Goal: Information Seeking & Learning: Check status

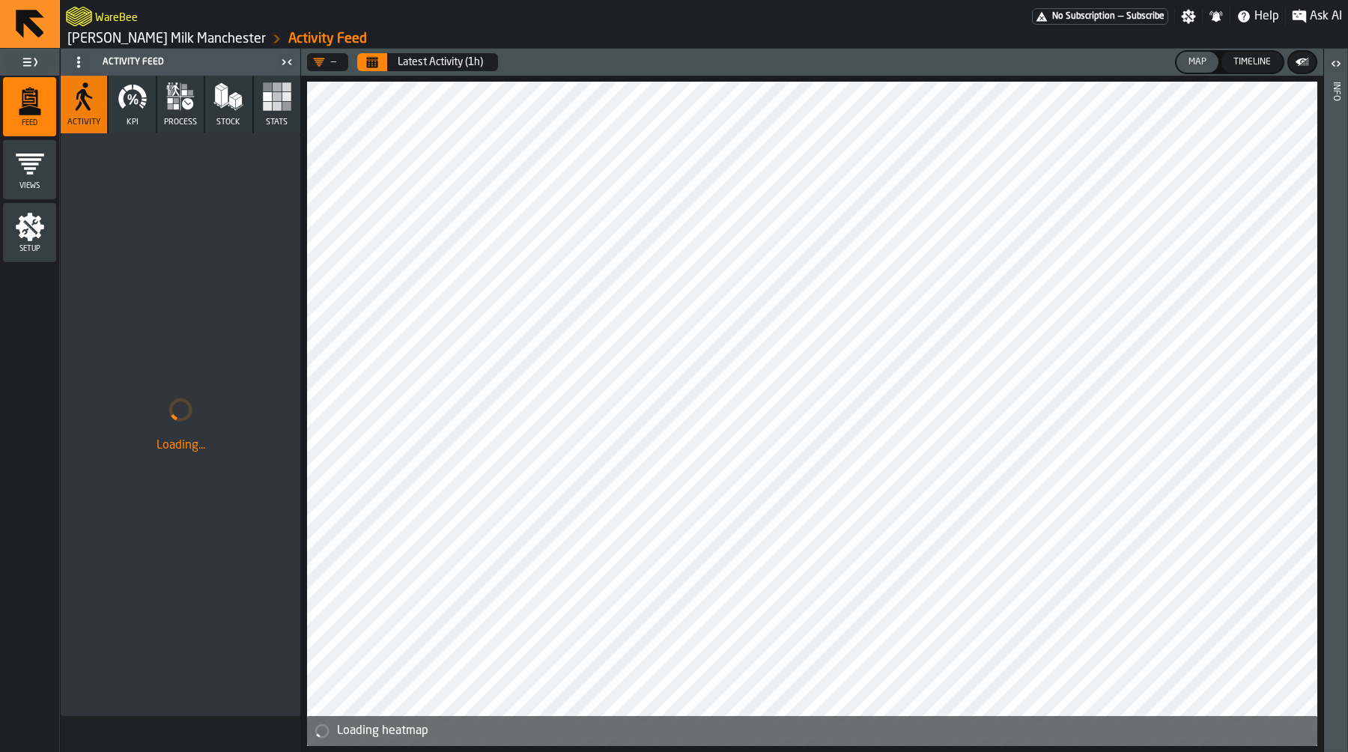
click at [136, 112] on button "KPI" at bounding box center [132, 105] width 46 height 58
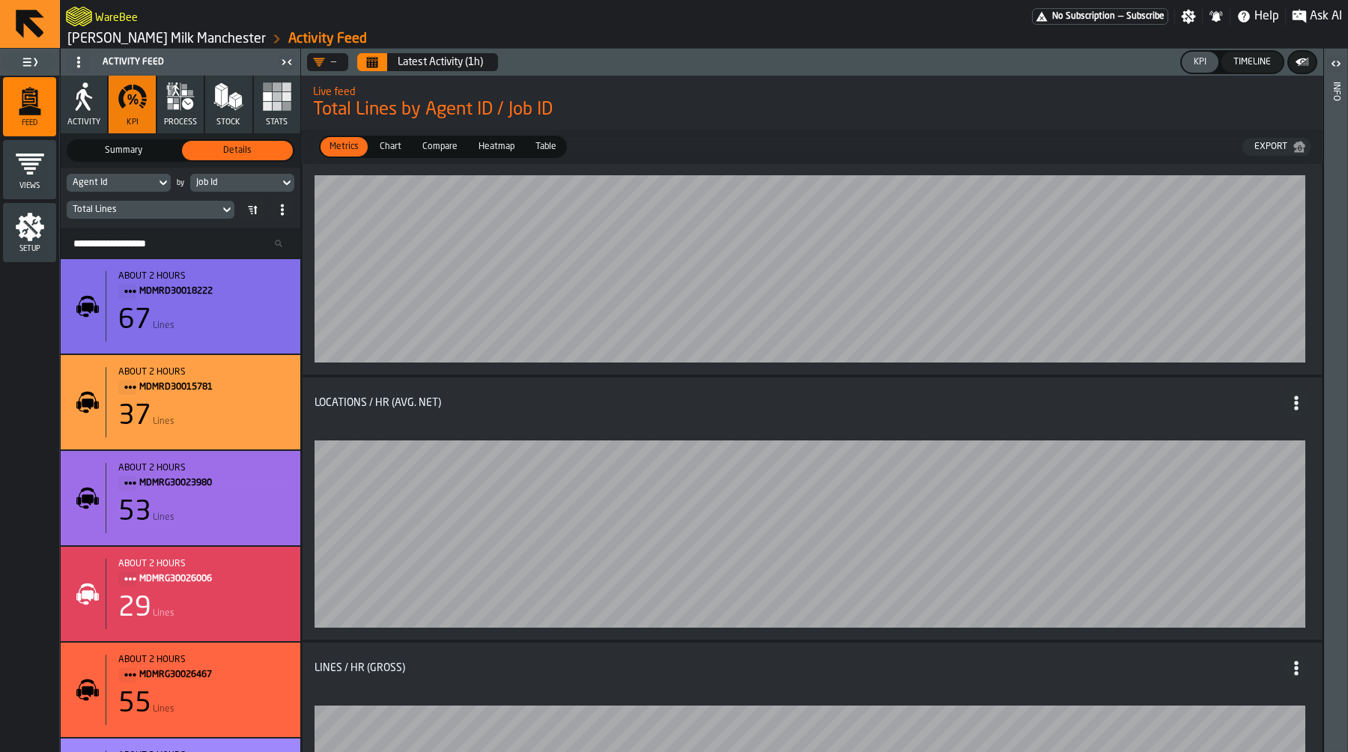
scroll to position [1050, 0]
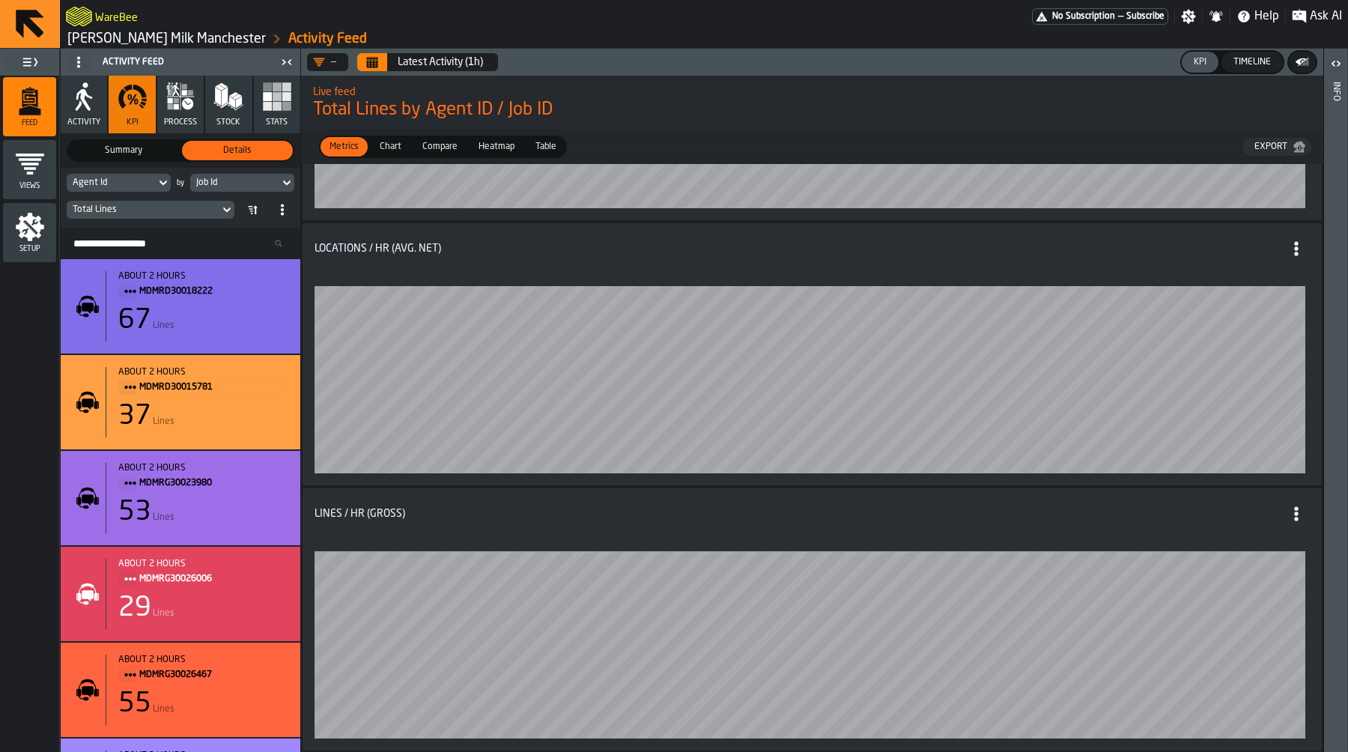
click at [390, 148] on span "Chart" at bounding box center [391, 146] width 34 height 13
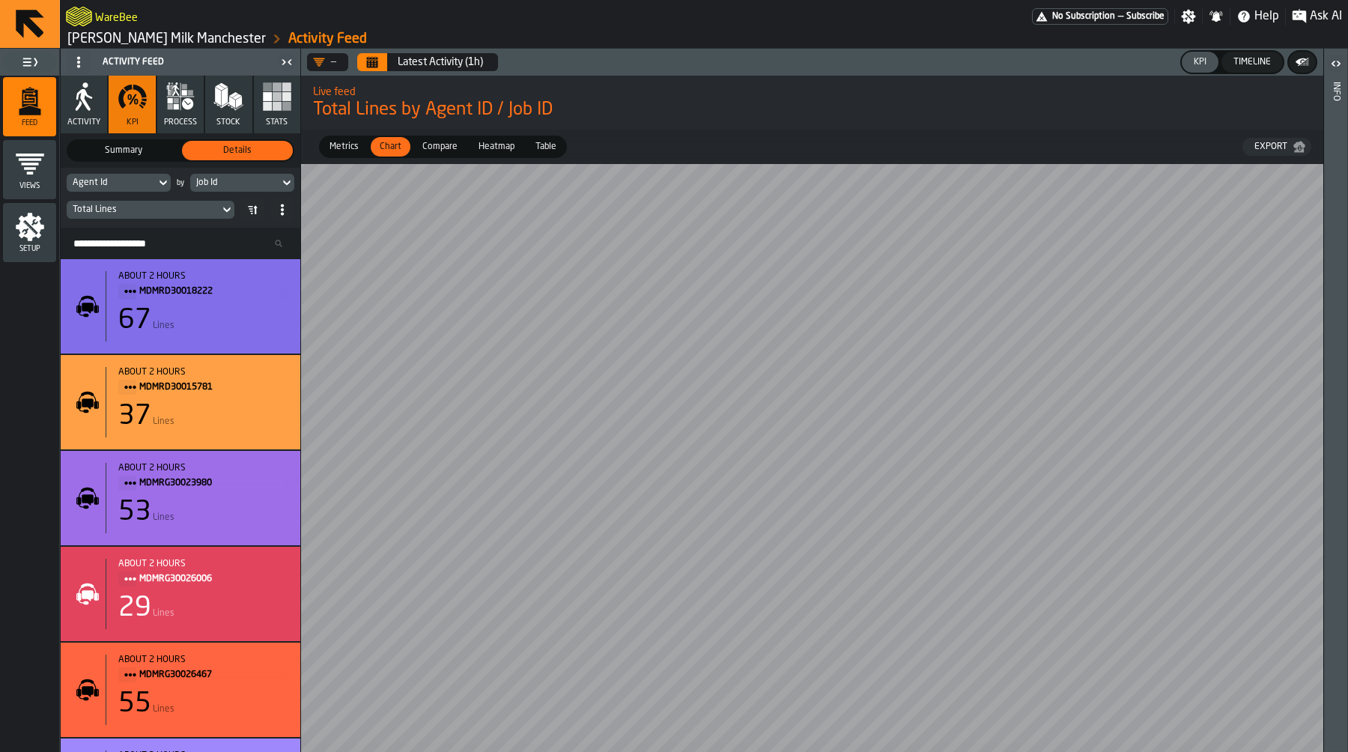
scroll to position [0, 0]
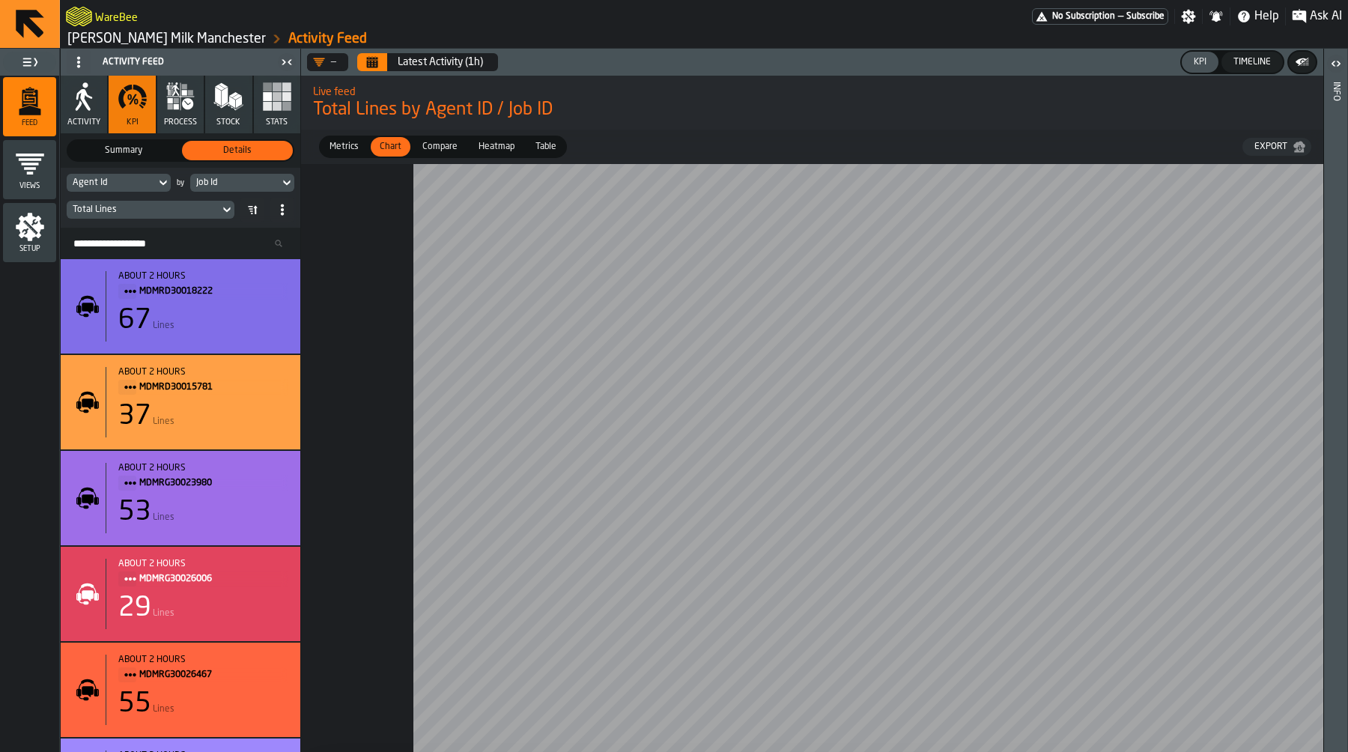
click at [350, 148] on span "Metrics" at bounding box center [344, 146] width 41 height 13
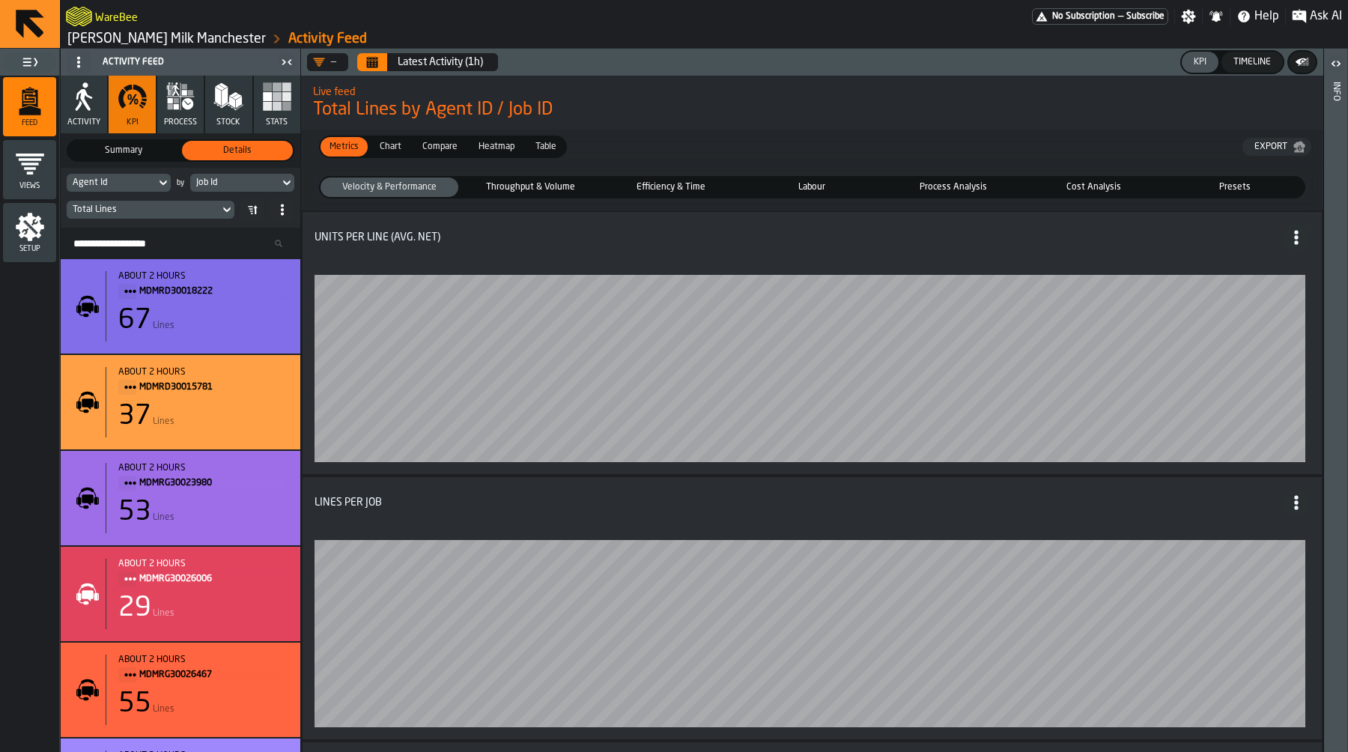
click at [549, 192] on span "Throughput & Volume" at bounding box center [530, 187] width 132 height 13
click at [645, 184] on span "Efficiency & Time" at bounding box center [671, 187] width 132 height 13
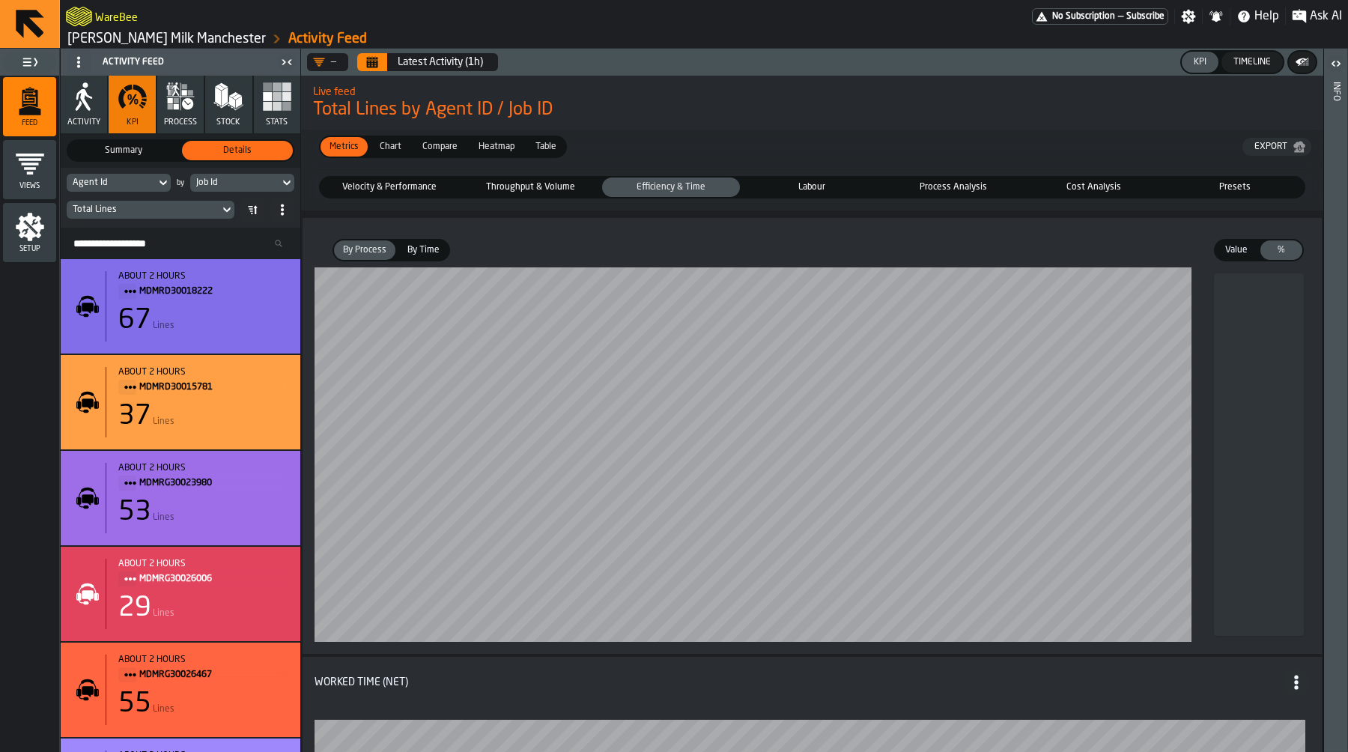
click at [803, 189] on span "Labour" at bounding box center [812, 187] width 132 height 13
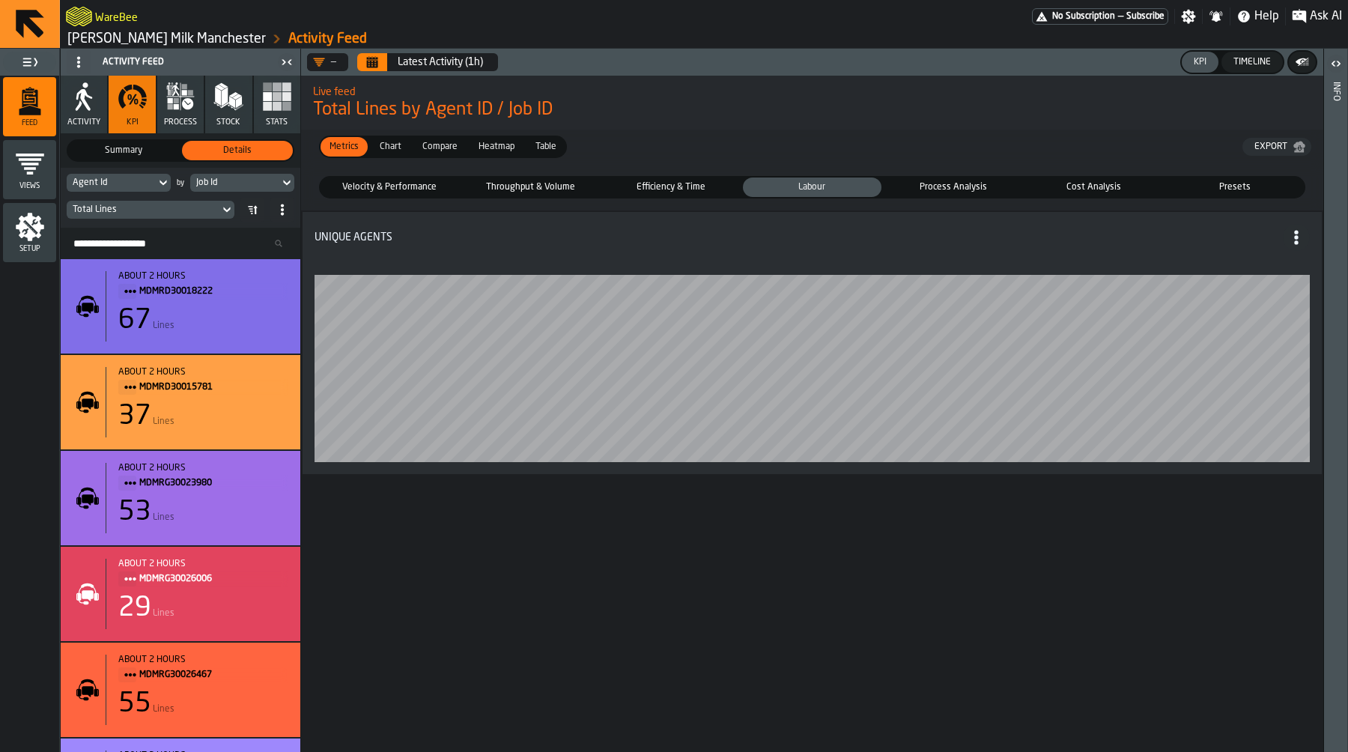
click at [936, 182] on span "Process Analysis" at bounding box center [954, 187] width 132 height 13
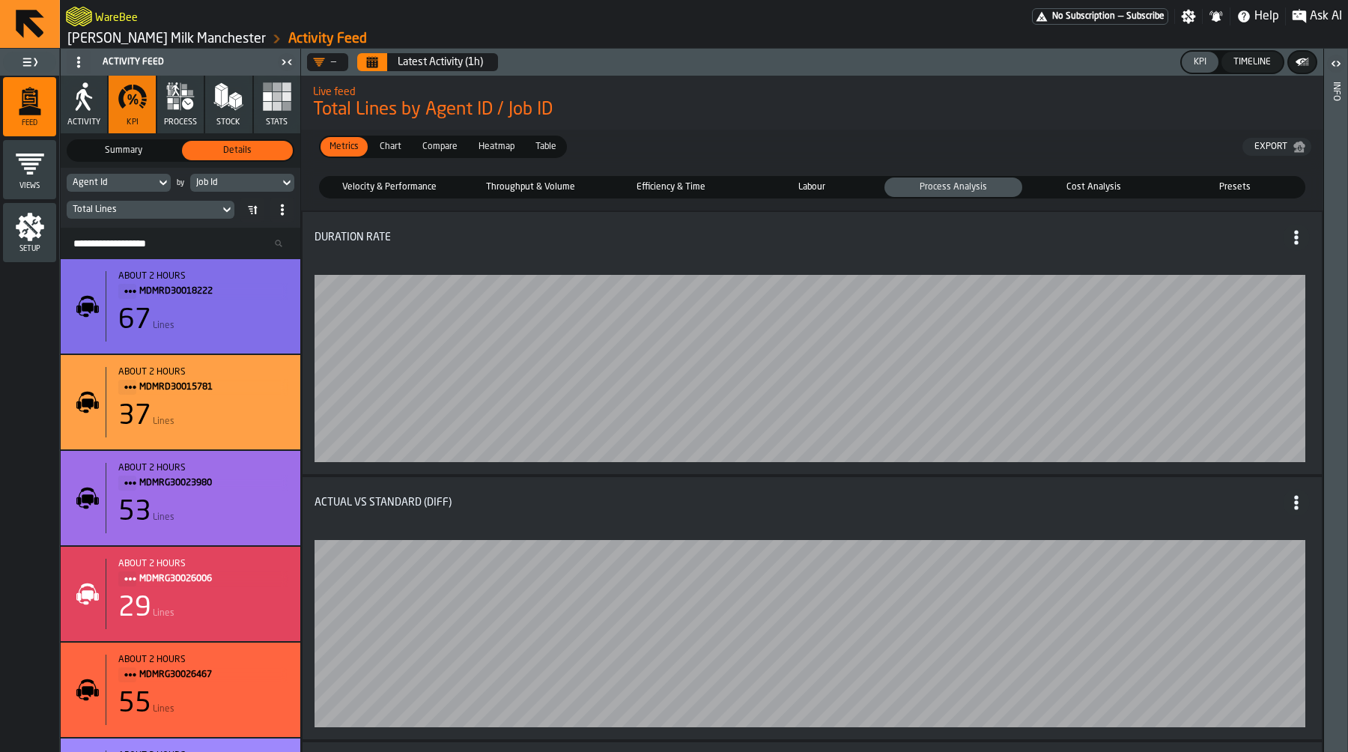
click at [1069, 190] on span "Cost Analysis" at bounding box center [1095, 187] width 132 height 13
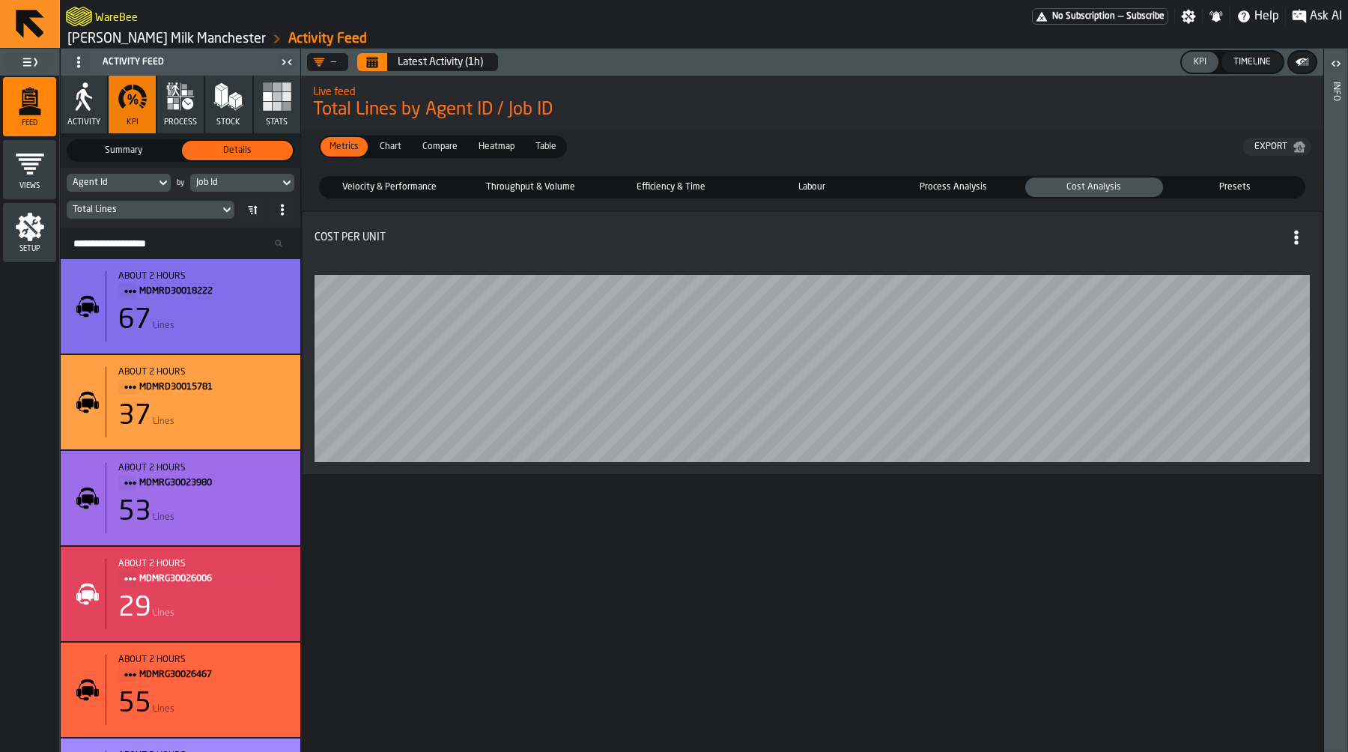
click at [214, 215] on div "Total Lines" at bounding box center [143, 210] width 153 height 16
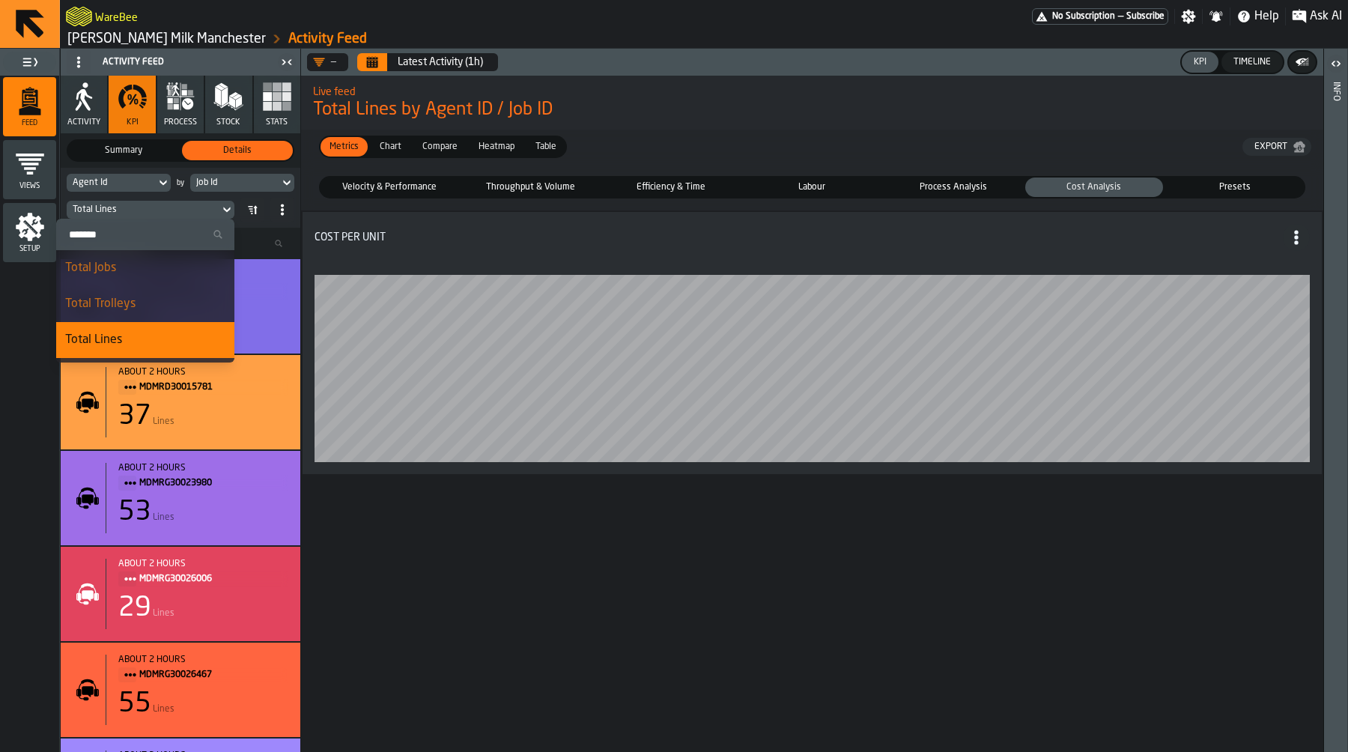
click at [185, 241] on input "Search" at bounding box center [145, 234] width 166 height 19
click at [165, 297] on div "Total Trolleys" at bounding box center [145, 304] width 160 height 18
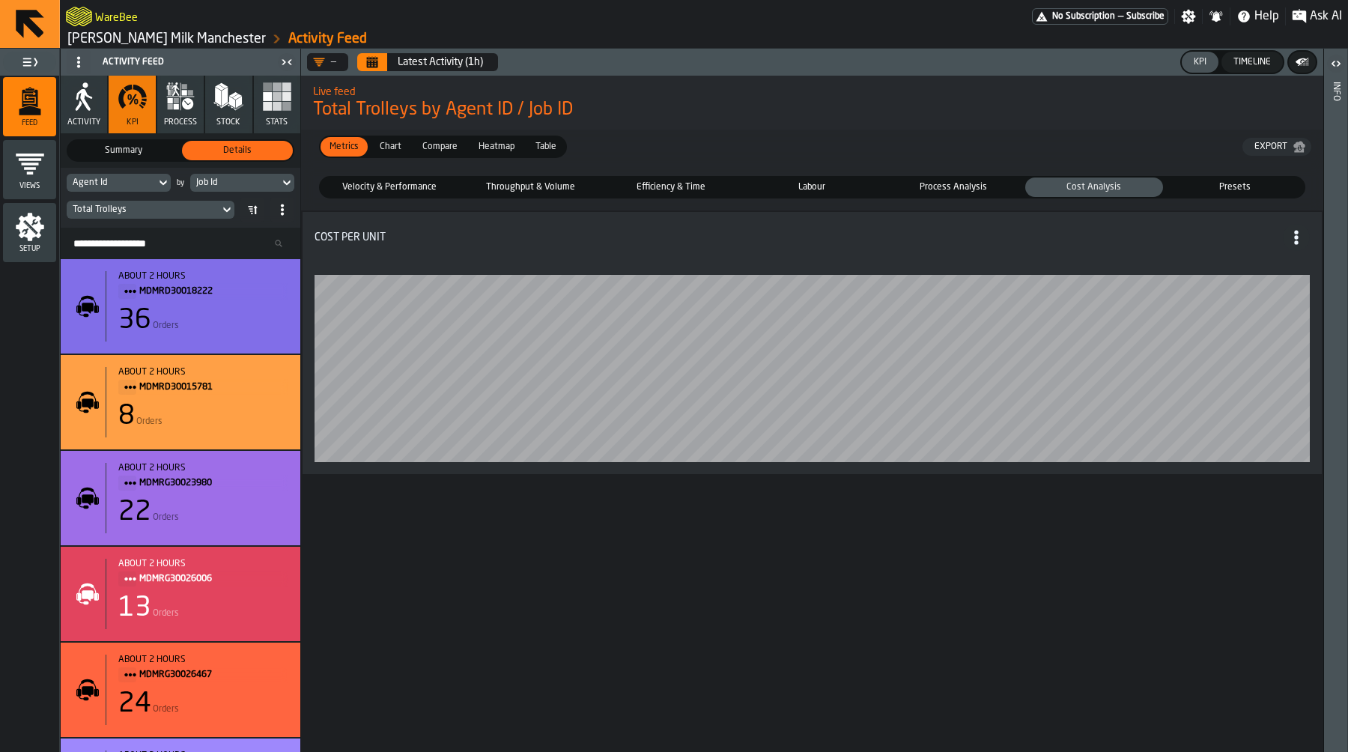
click at [396, 183] on span "Velocity & Performance" at bounding box center [390, 187] width 132 height 13
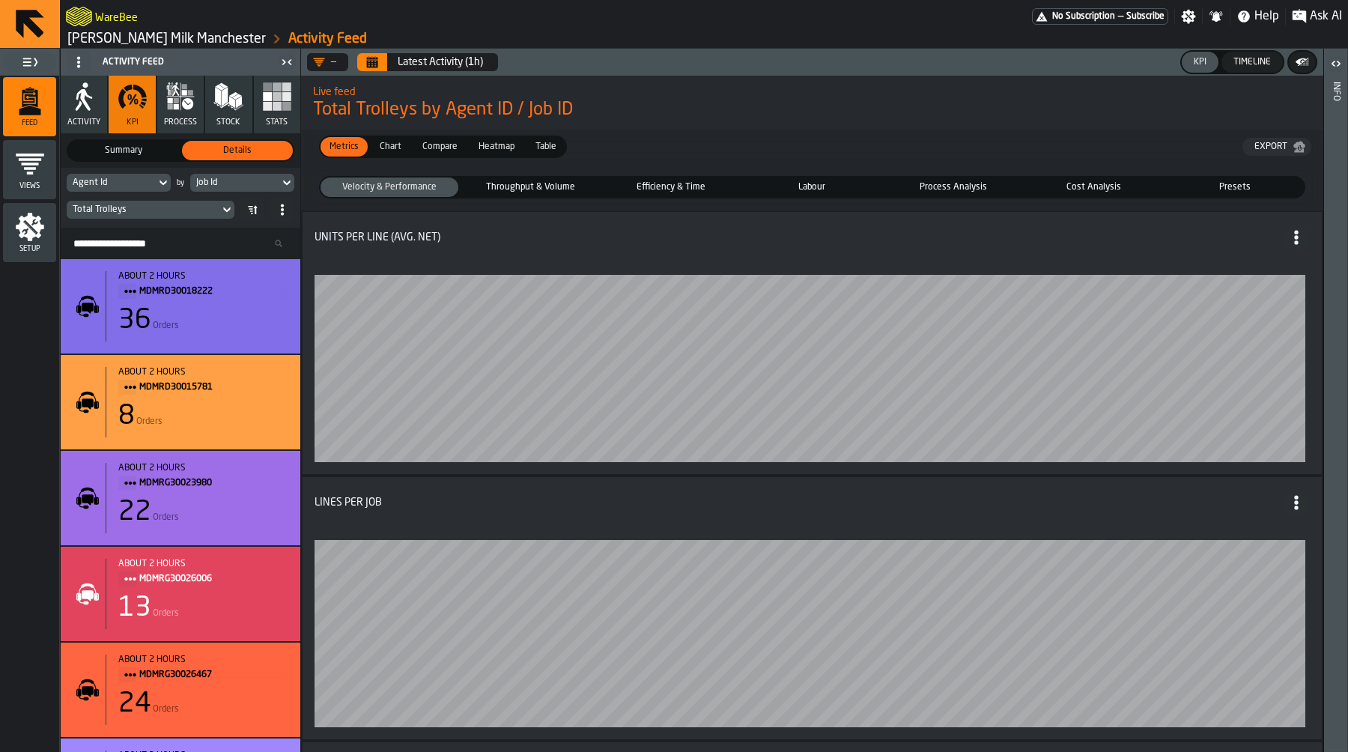
click at [483, 193] on span "Throughput & Volume" at bounding box center [530, 187] width 132 height 13
click at [667, 186] on span "Efficiency & Time" at bounding box center [671, 187] width 132 height 13
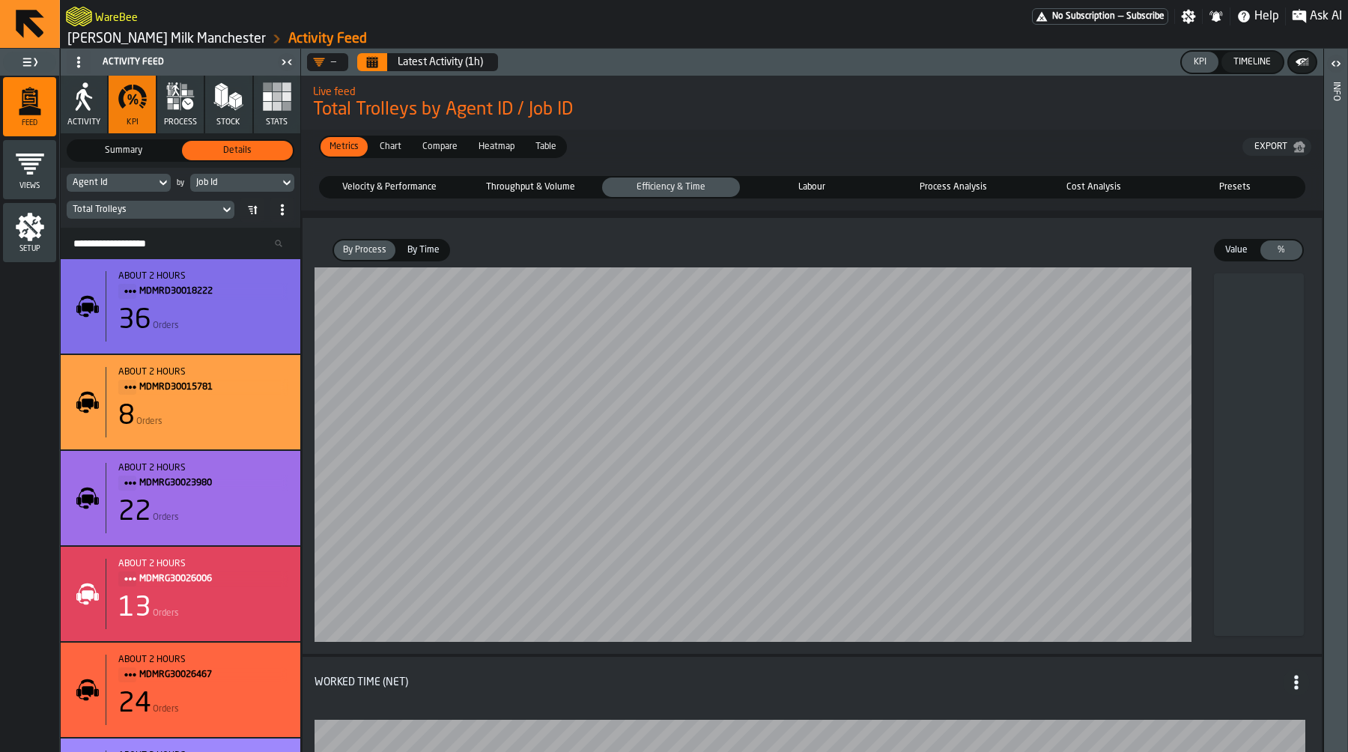
click at [396, 150] on span "Chart" at bounding box center [391, 146] width 34 height 13
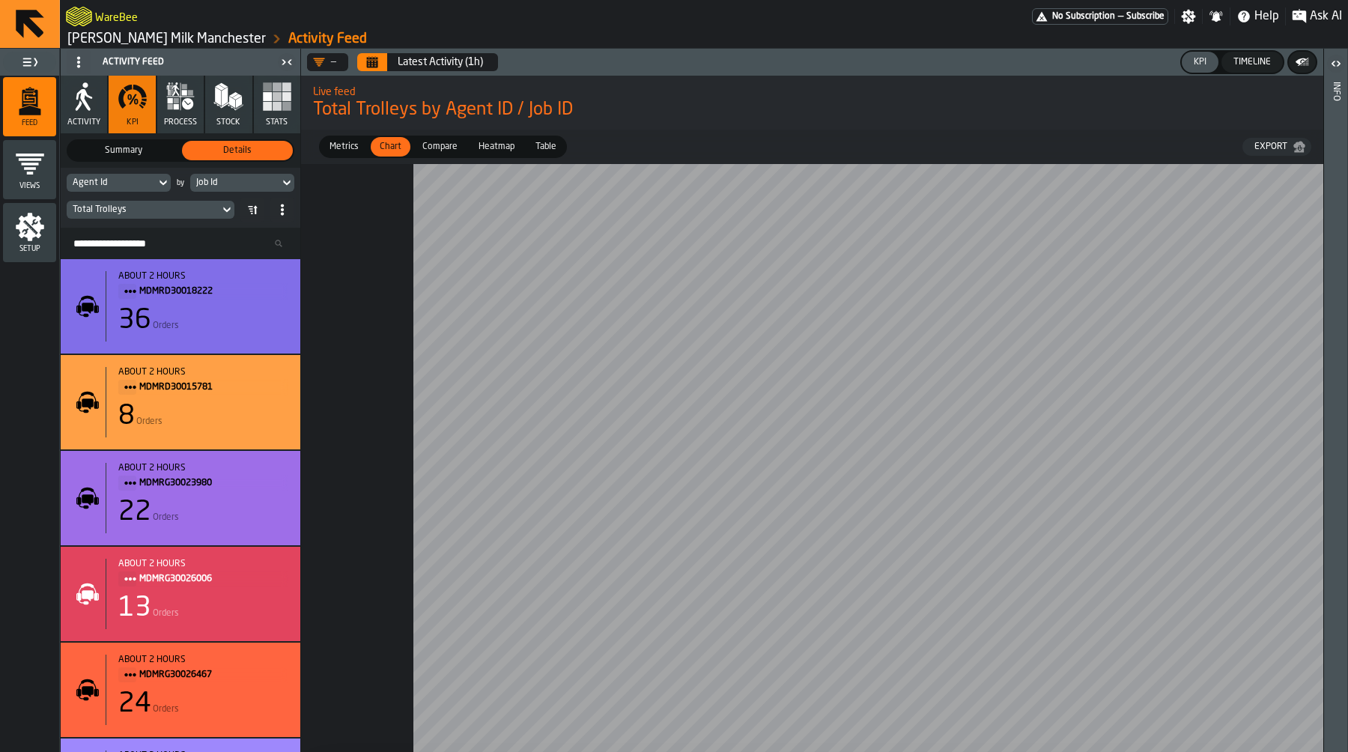
click at [259, 178] on div "Job Id" at bounding box center [234, 183] width 77 height 10
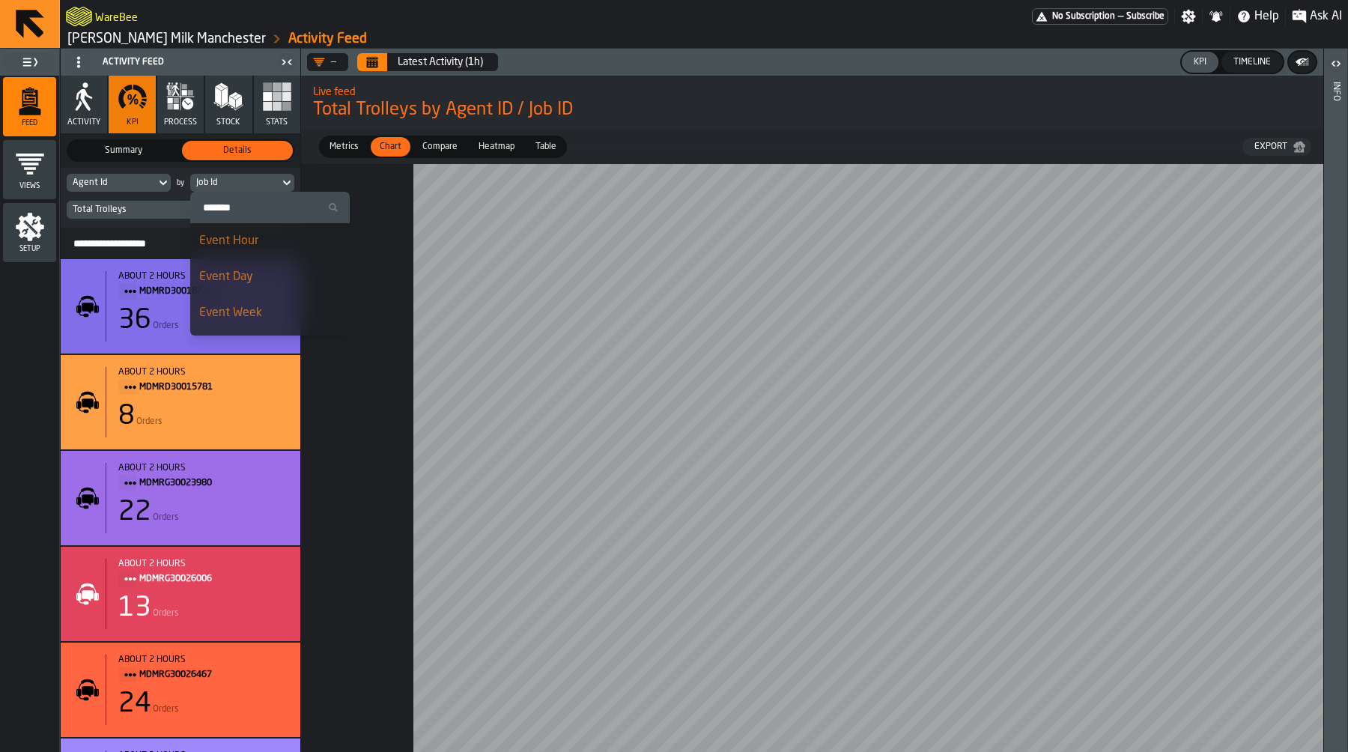
click at [274, 246] on div "Event Hour" at bounding box center [270, 241] width 142 height 18
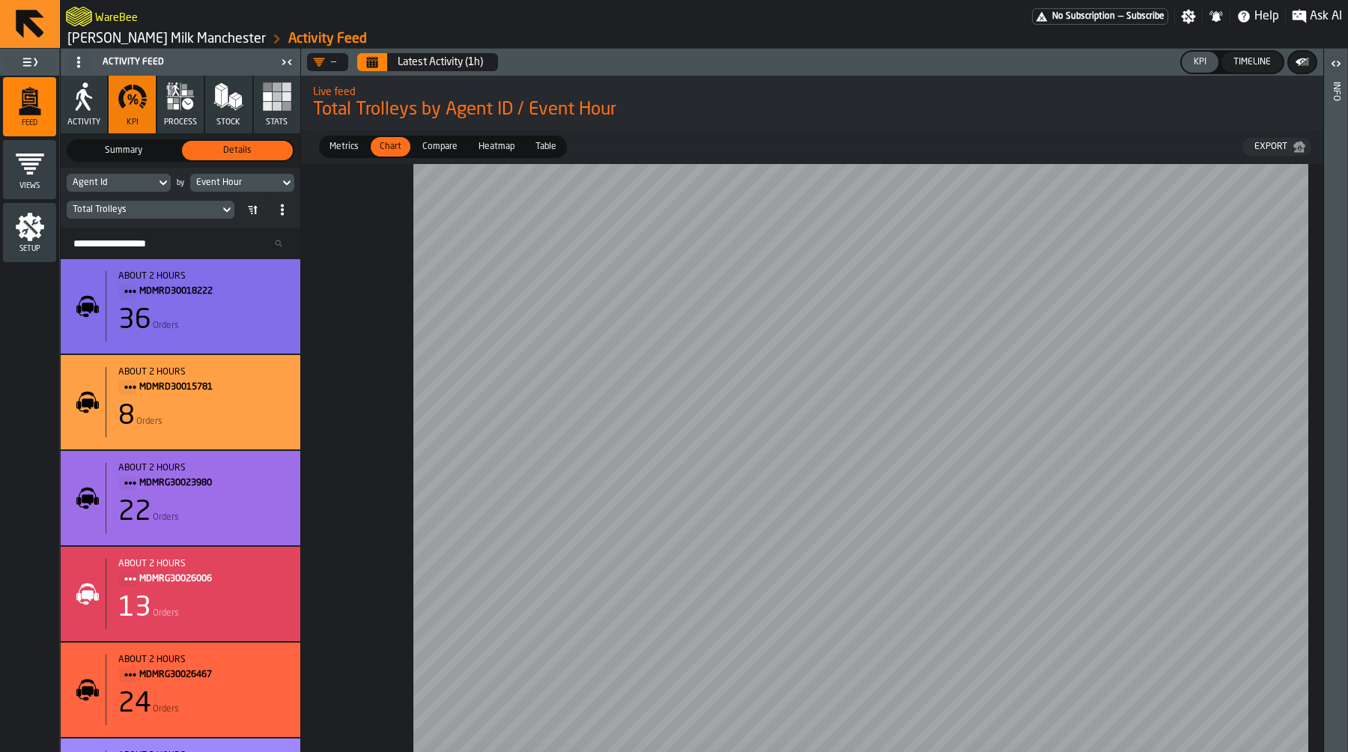
click at [363, 58] on button "Calendar" at bounding box center [372, 62] width 30 height 18
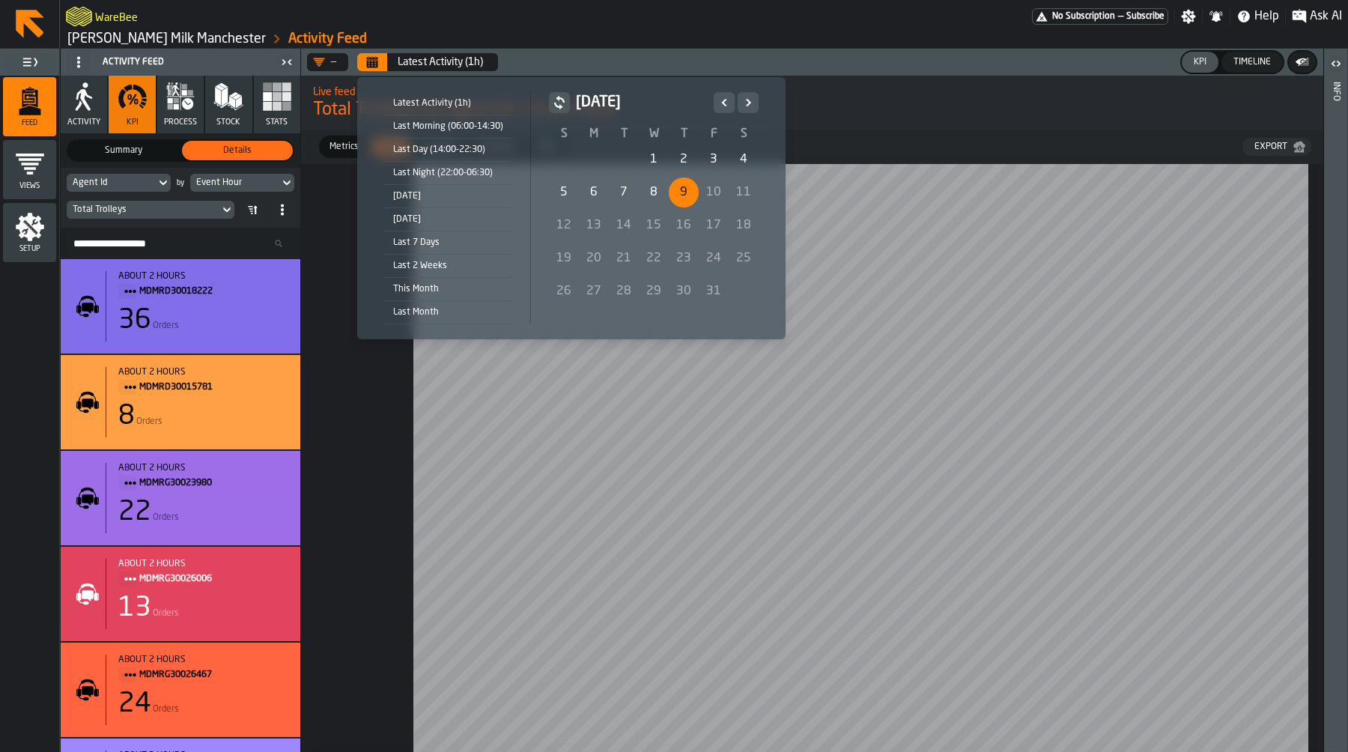
click at [451, 205] on div "[DATE]" at bounding box center [448, 196] width 128 height 16
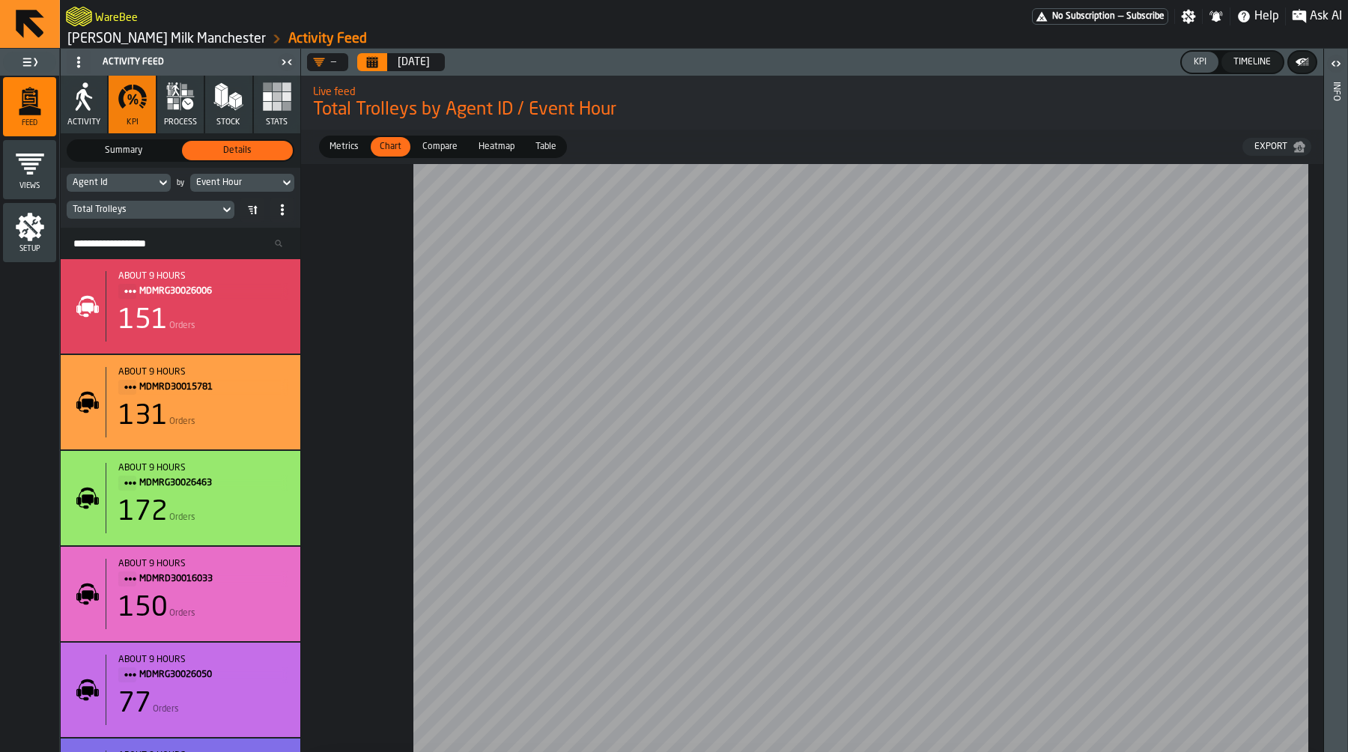
click at [335, 148] on span "Metrics" at bounding box center [344, 146] width 41 height 13
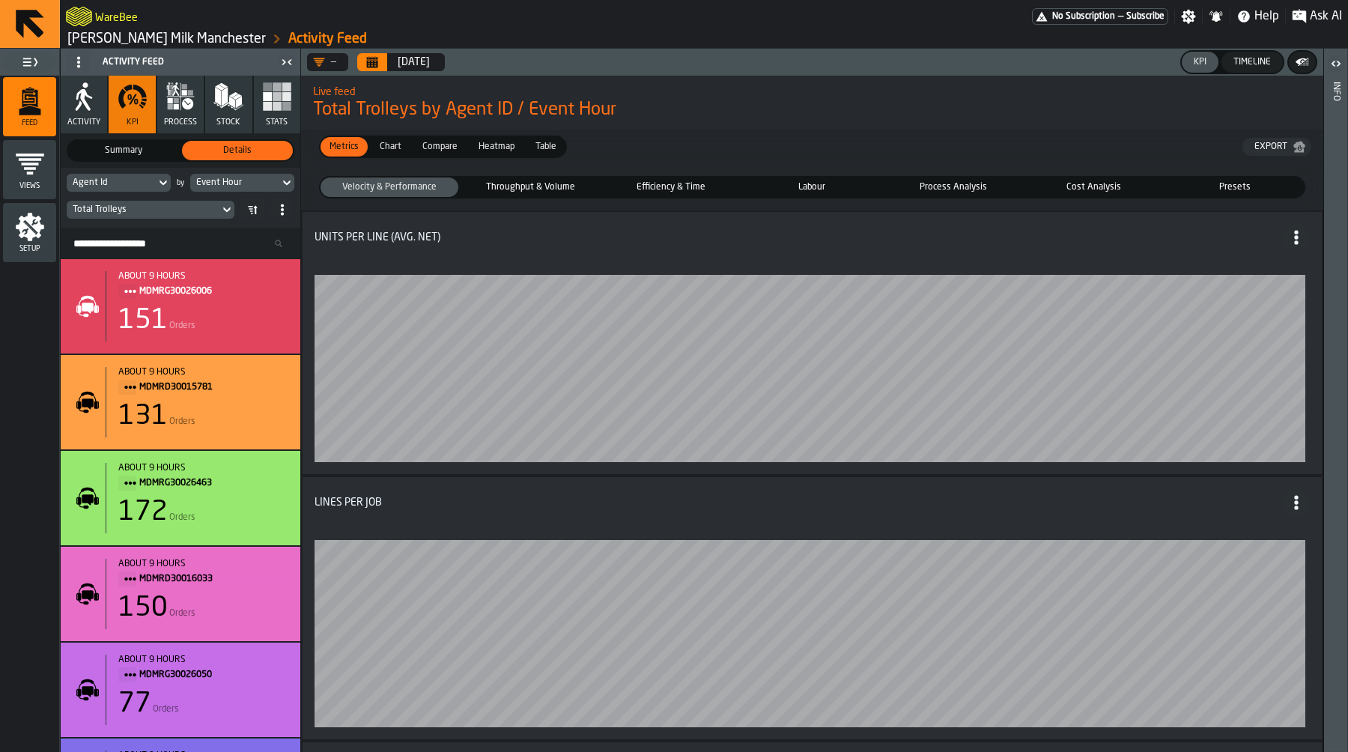
click at [526, 187] on span "Throughput & Volume" at bounding box center [530, 187] width 132 height 13
click at [14, 246] on span "Setup" at bounding box center [29, 249] width 53 height 8
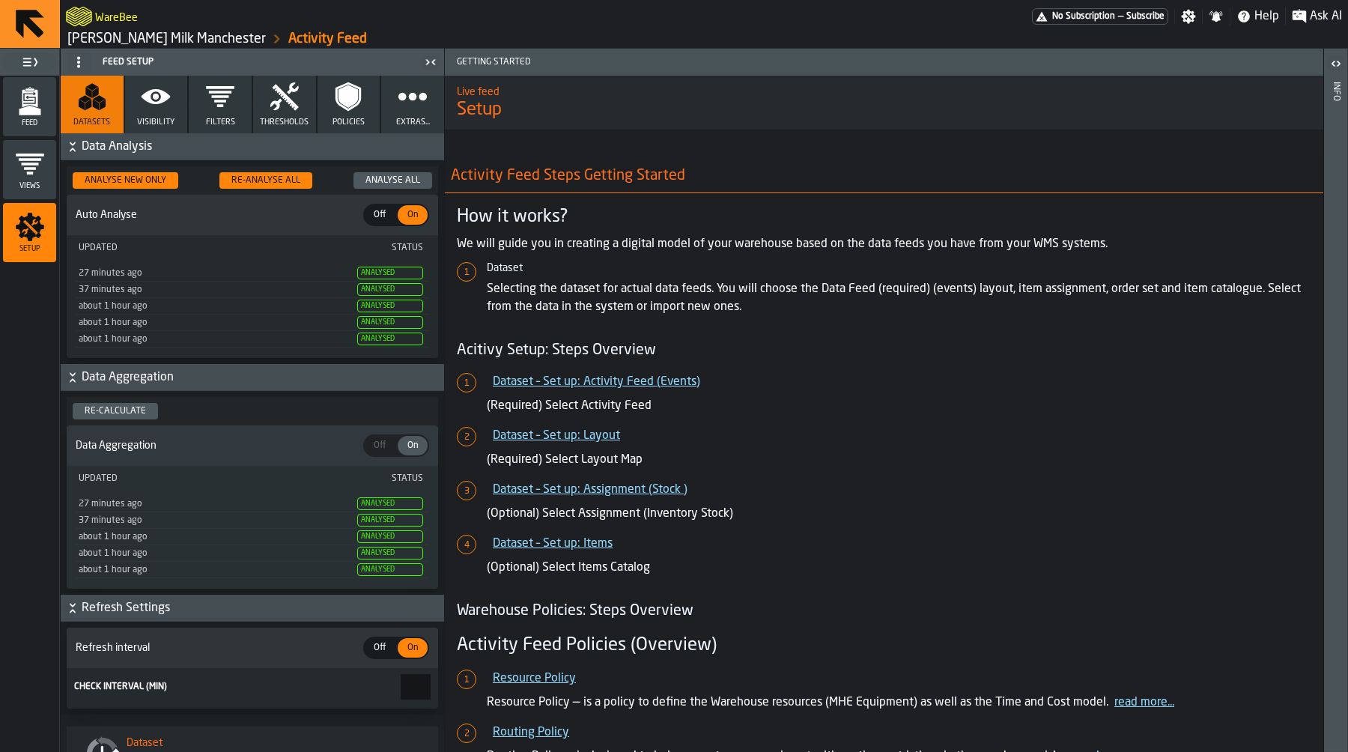
click at [170, 109] on button "Visibility" at bounding box center [156, 105] width 63 height 58
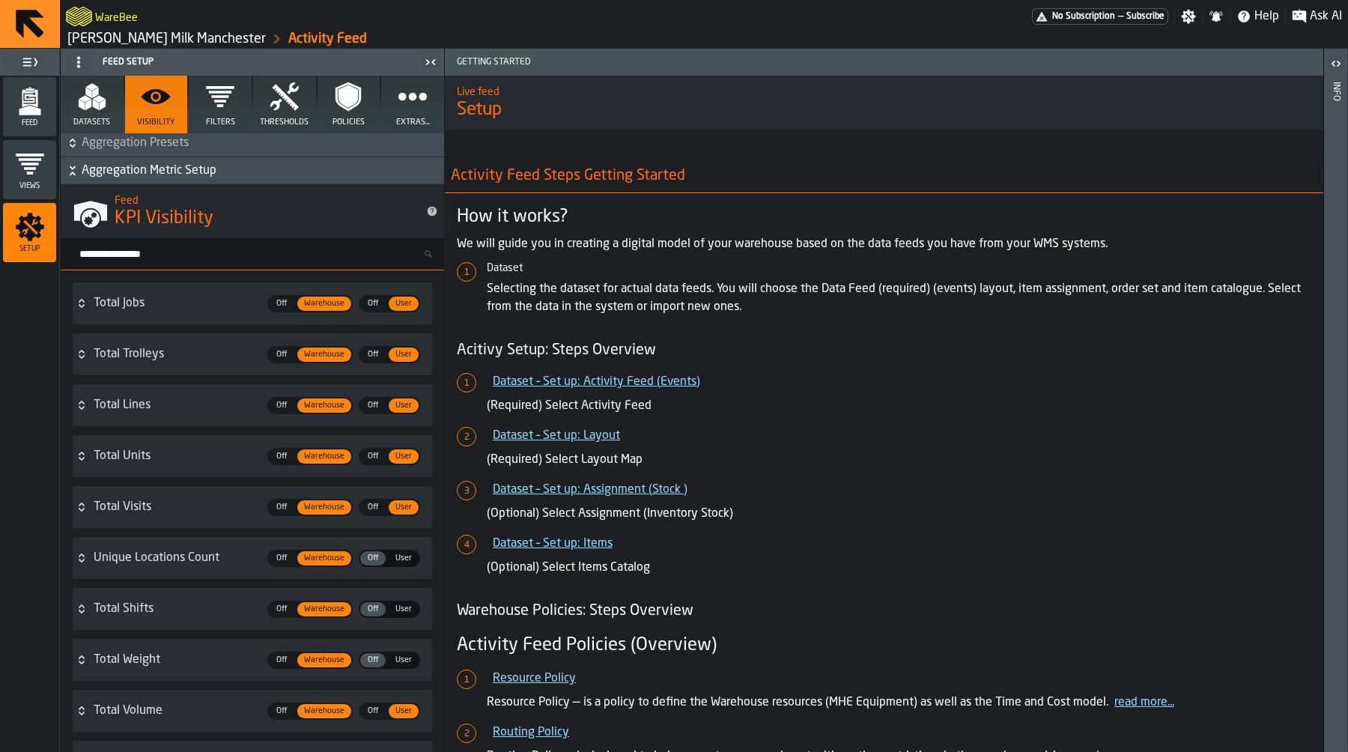
scroll to position [33, 0]
click at [188, 347] on div "Total Trolleys" at bounding box center [176, 353] width 165 height 18
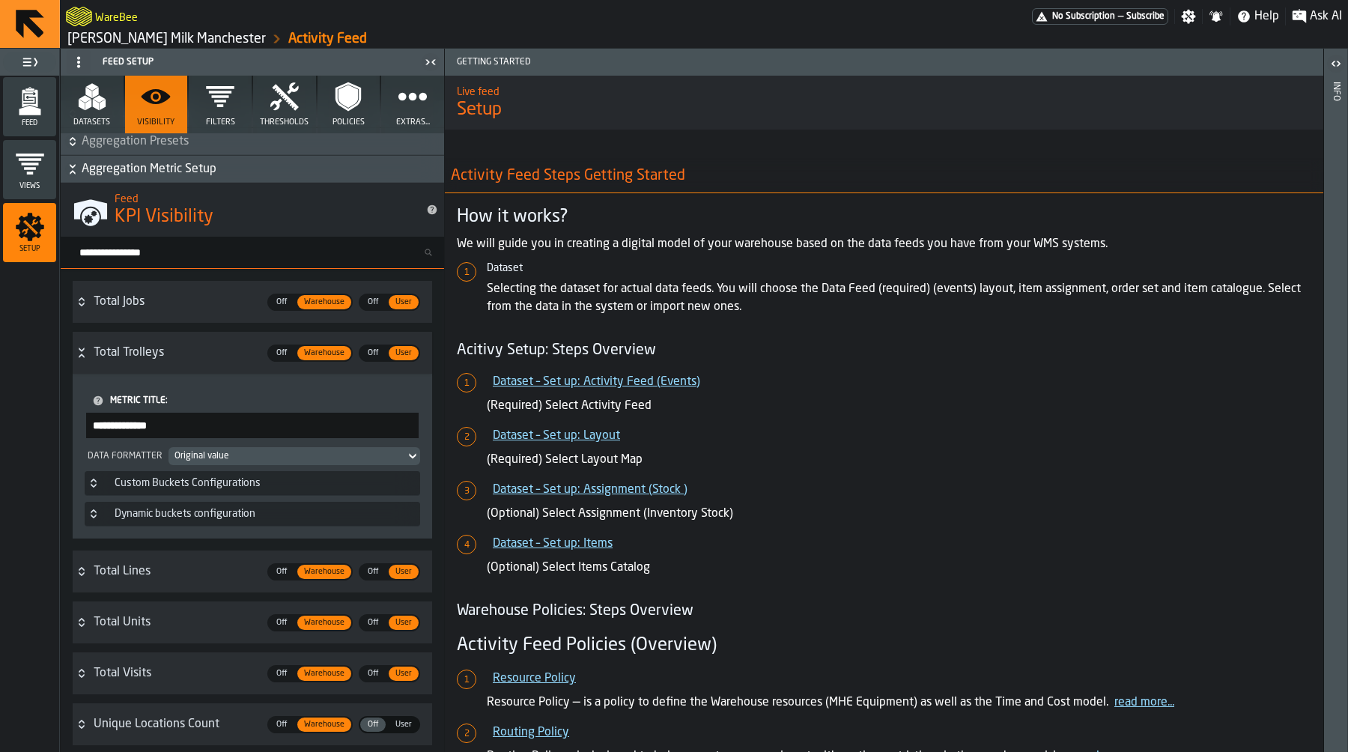
click at [35, 90] on icon "menu Feed" at bounding box center [30, 99] width 16 height 18
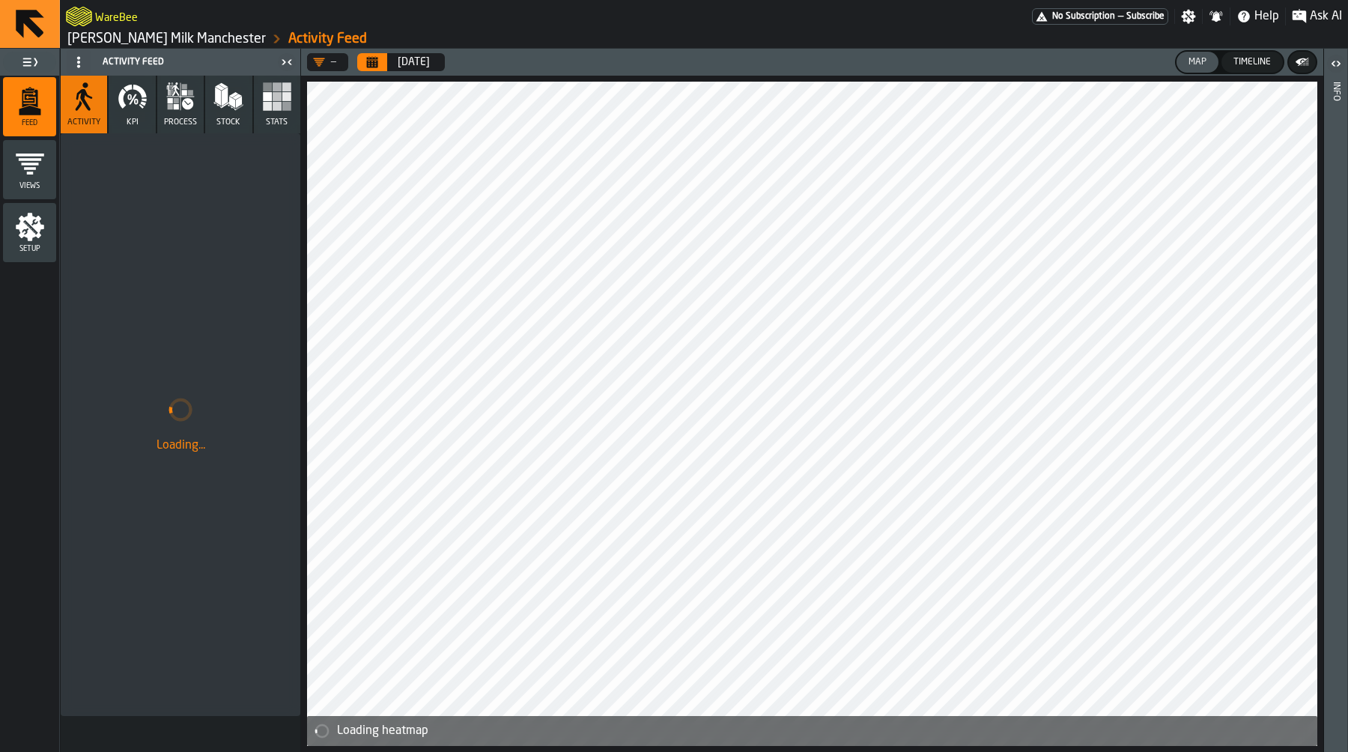
click at [144, 105] on icon "button" at bounding box center [142, 103] width 5 height 4
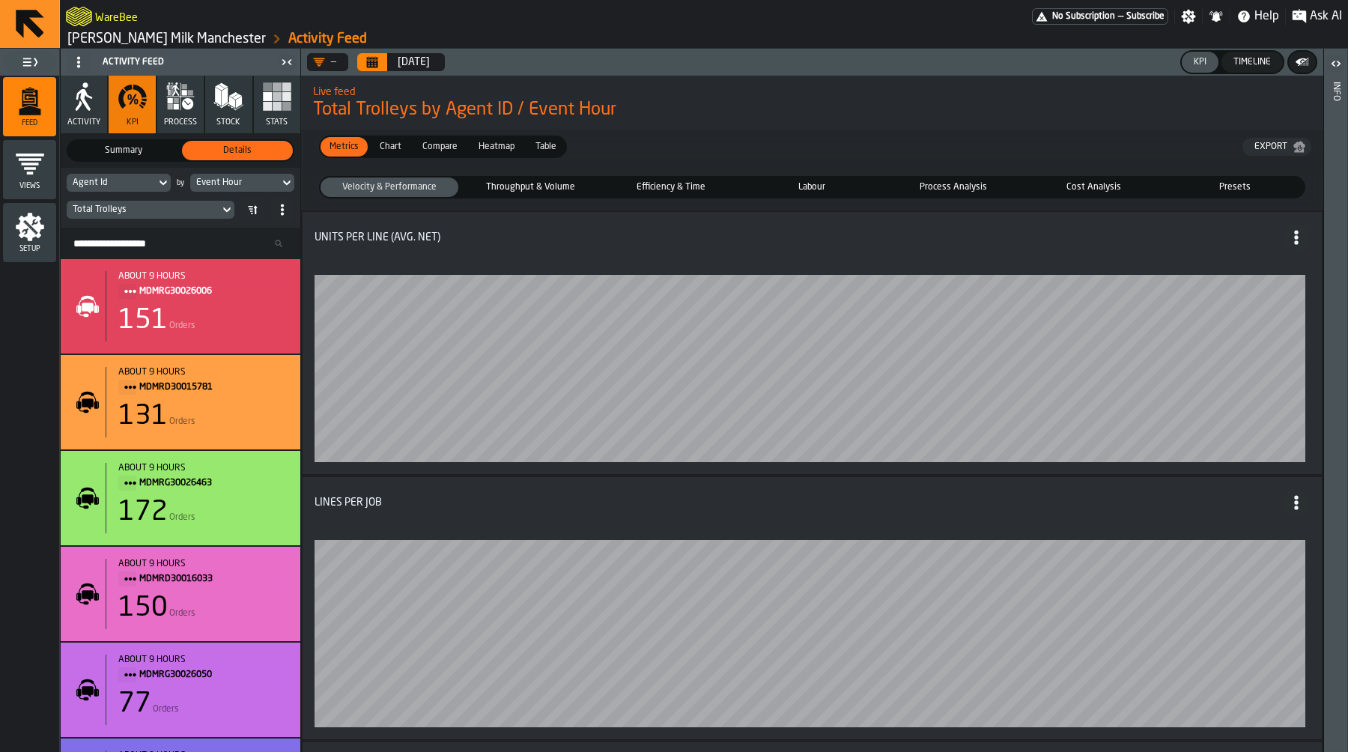
click at [531, 169] on div "Velocity & Performance Velocity & Performance Throughput & Volume Throughput & …" at bounding box center [812, 187] width 1023 height 46
click at [527, 181] on span "Throughput & Volume" at bounding box center [530, 187] width 132 height 13
click at [1297, 238] on icon "Title" at bounding box center [1296, 237] width 15 height 15
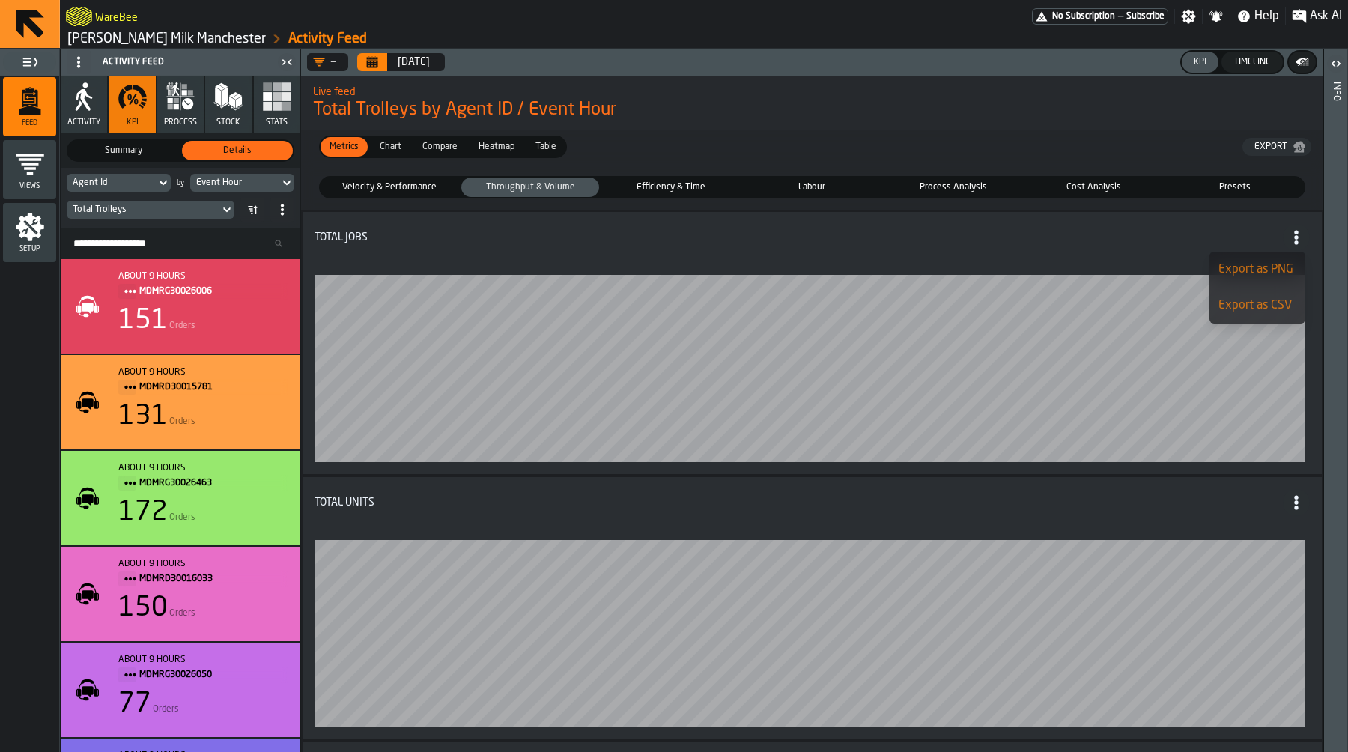
click at [1297, 238] on icon "Title" at bounding box center [1296, 237] width 15 height 15
click at [29, 239] on icon "menu Setup" at bounding box center [30, 227] width 28 height 28
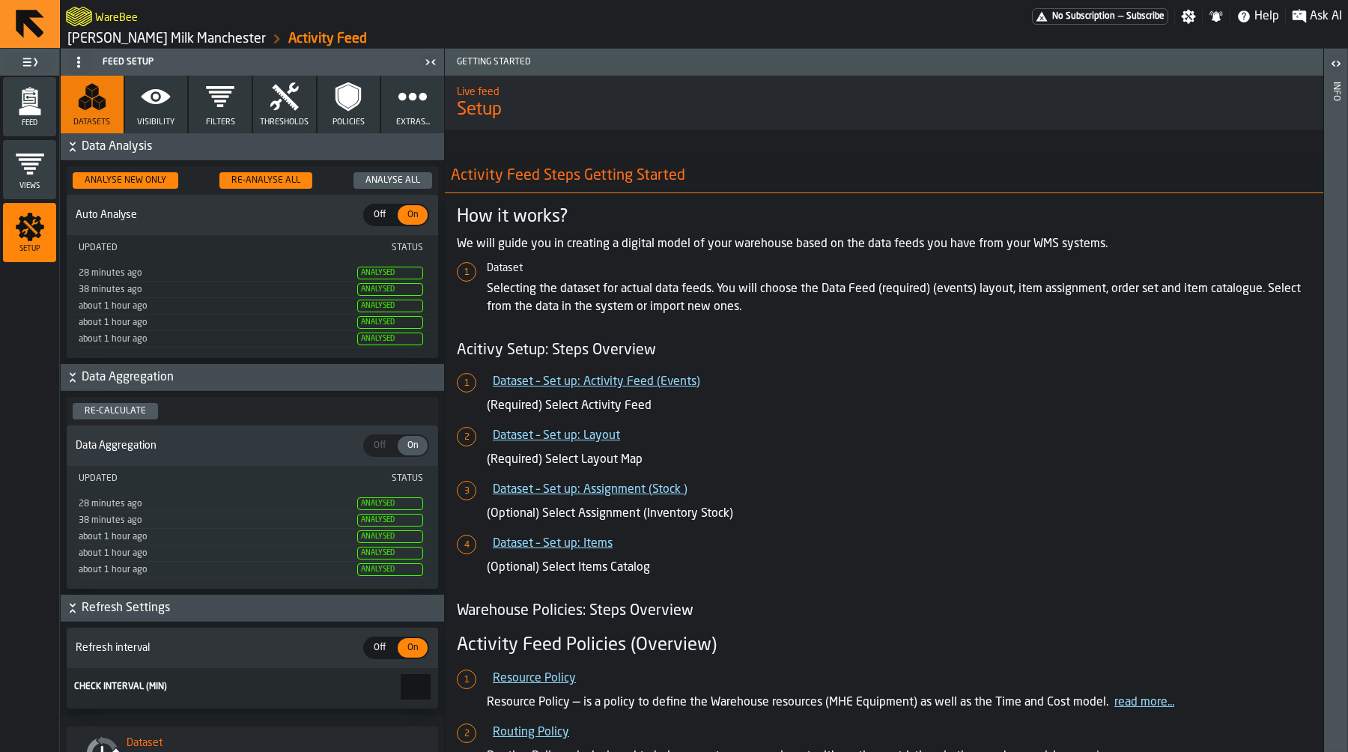
click at [154, 113] on button "Visibility" at bounding box center [156, 105] width 63 height 58
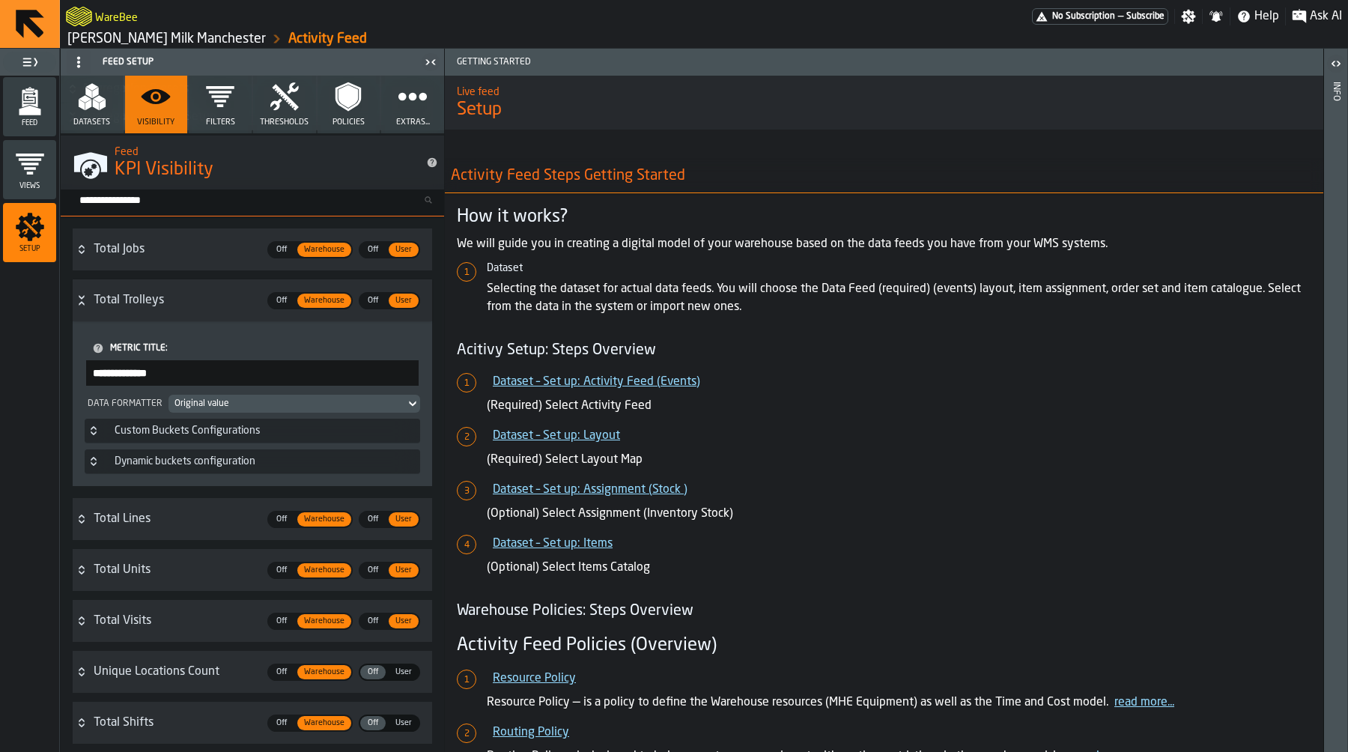
scroll to position [88, 0]
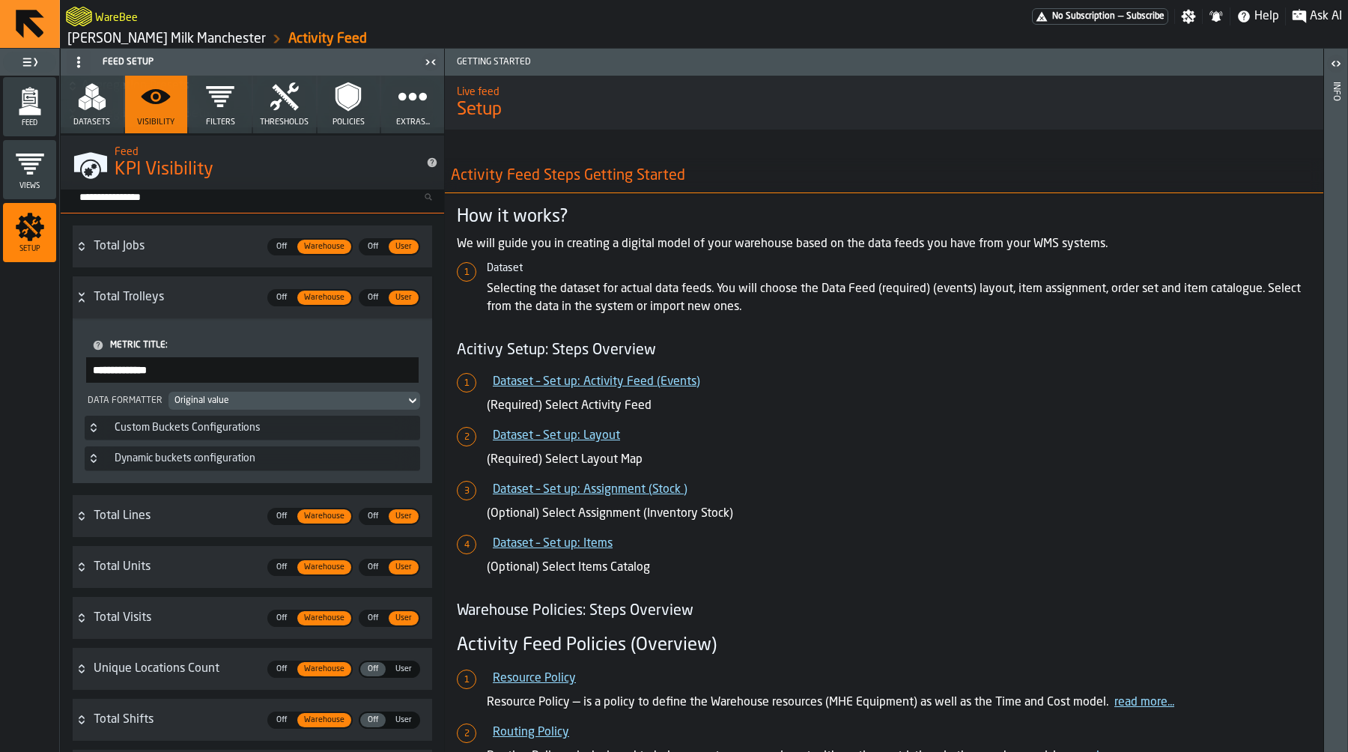
click at [182, 435] on h3 "Custom Buckets Configurations" at bounding box center [253, 428] width 336 height 25
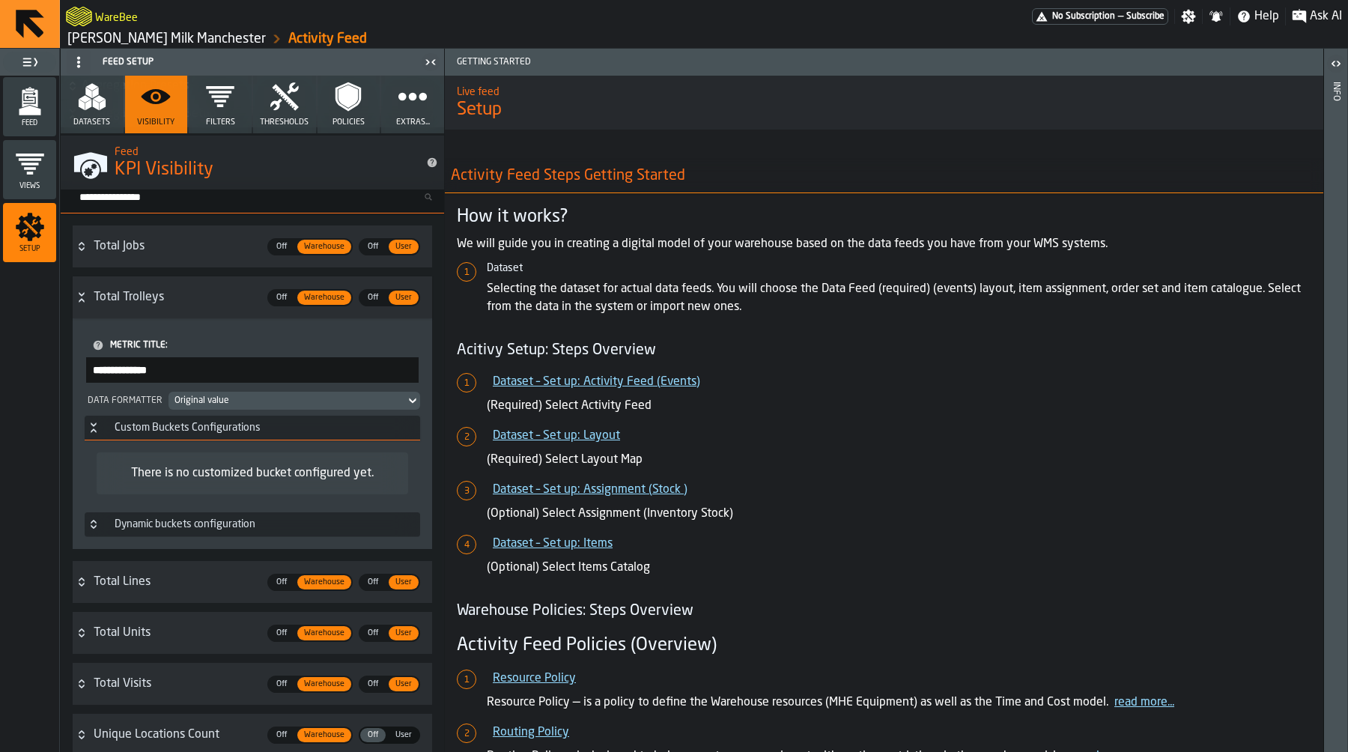
click at [184, 431] on div "Custom Buckets Configurations" at bounding box center [188, 428] width 164 height 12
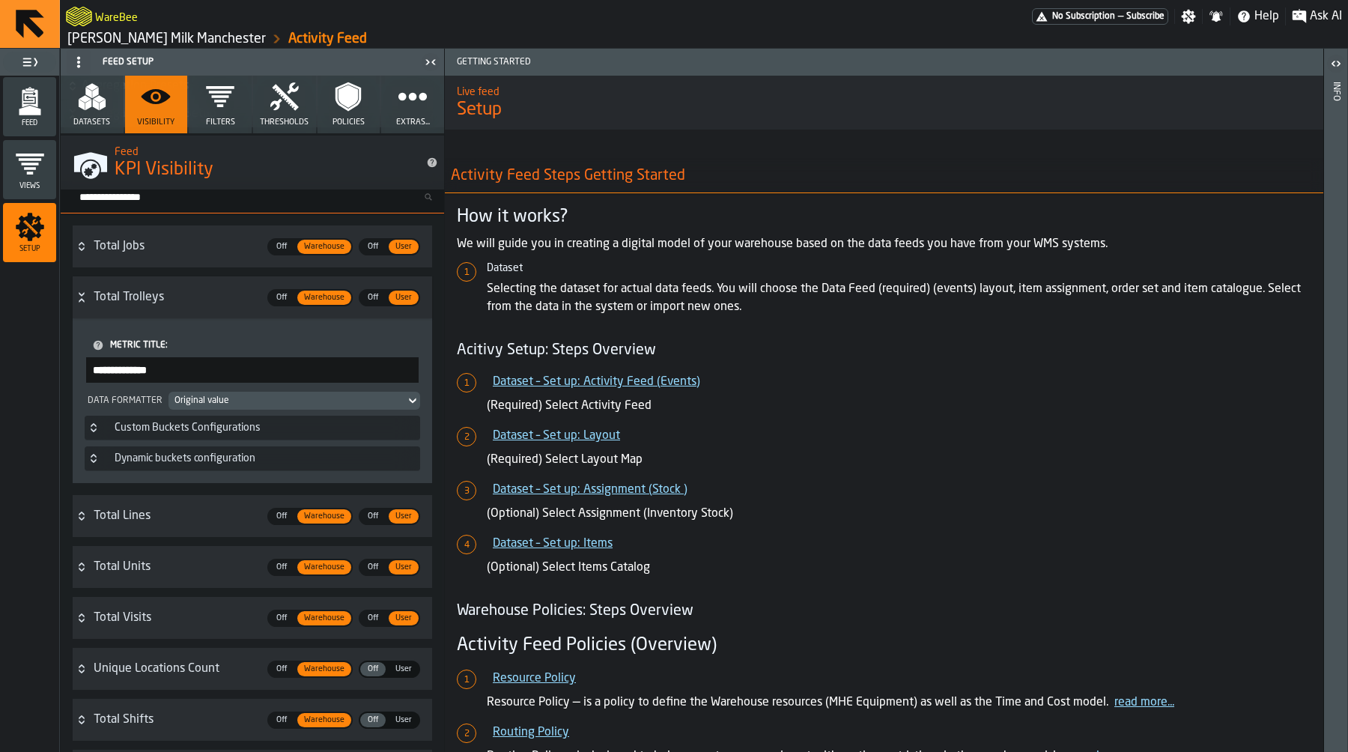
click at [190, 458] on div "Dynamic buckets configuration" at bounding box center [185, 458] width 159 height 12
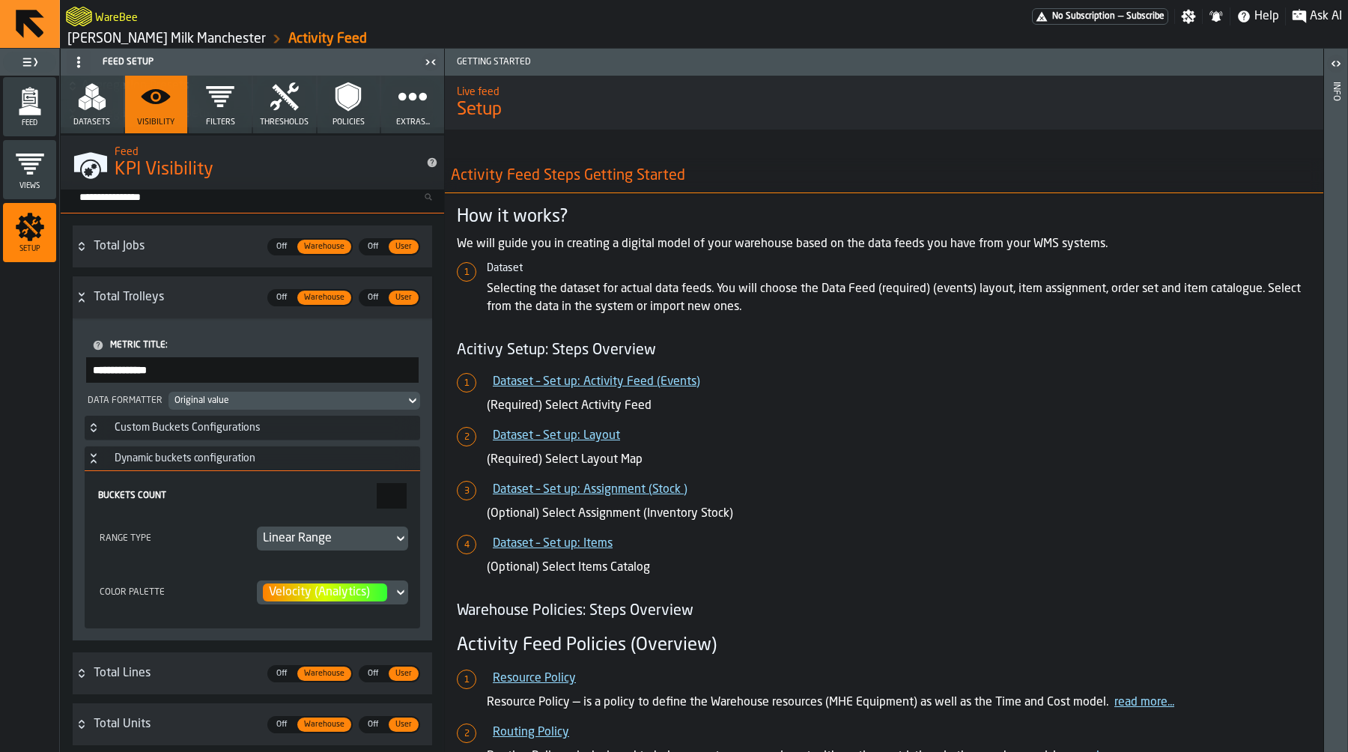
click at [190, 458] on div "Dynamic buckets configuration" at bounding box center [185, 458] width 159 height 12
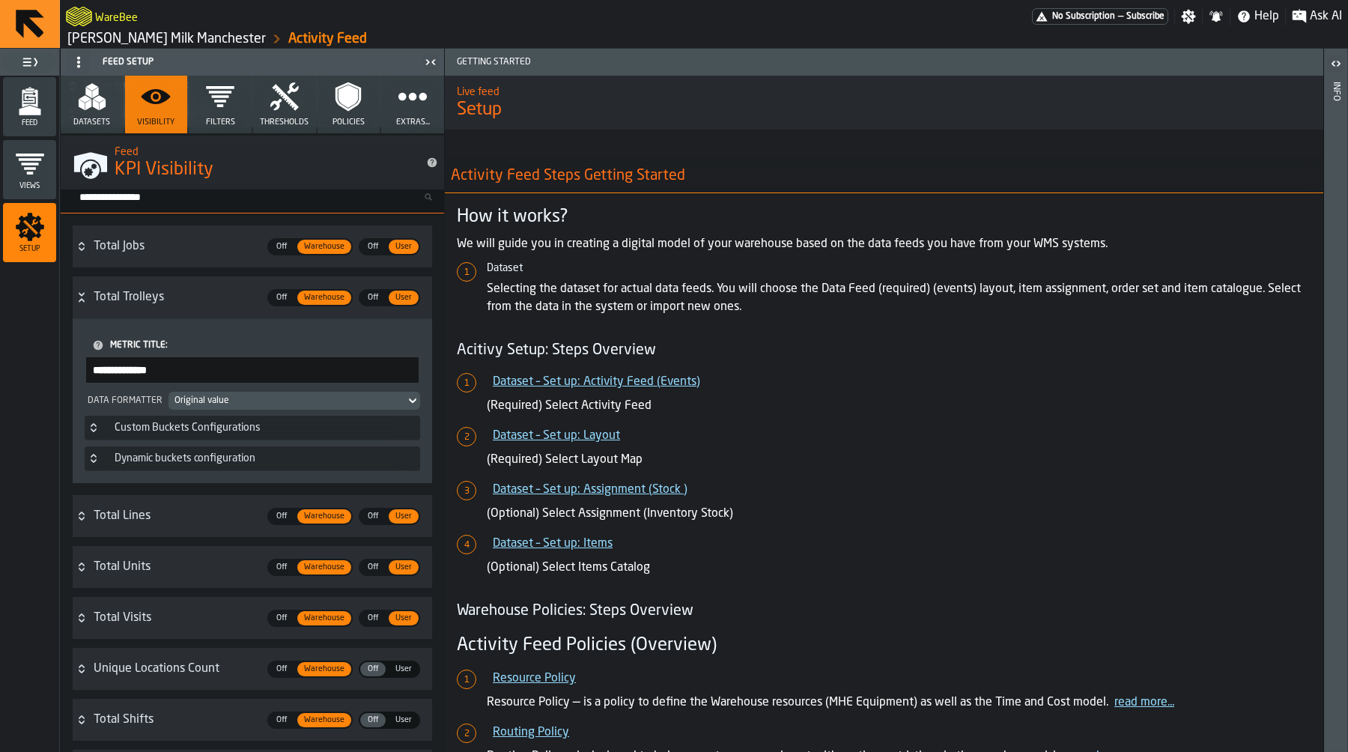
click at [190, 458] on div "Dynamic buckets configuration" at bounding box center [185, 458] width 159 height 12
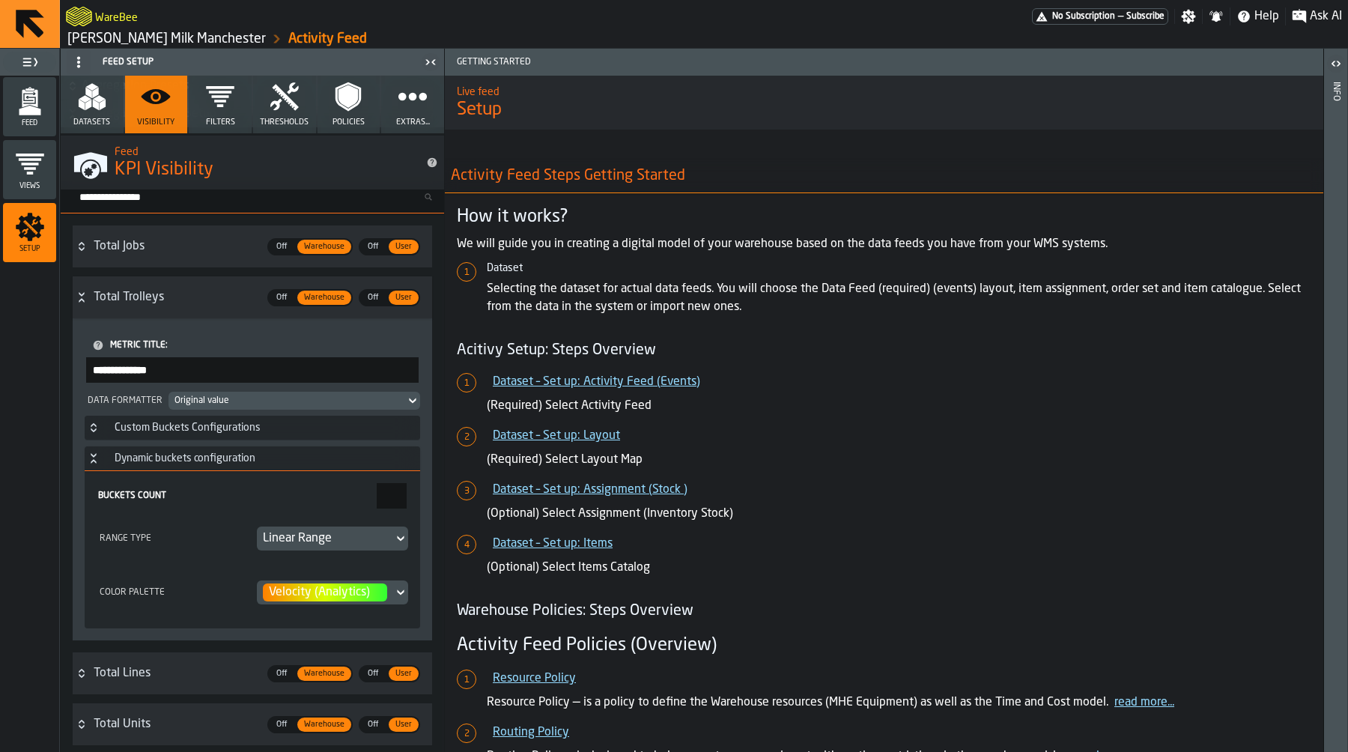
click at [186, 455] on div "Dynamic buckets configuration" at bounding box center [185, 458] width 159 height 12
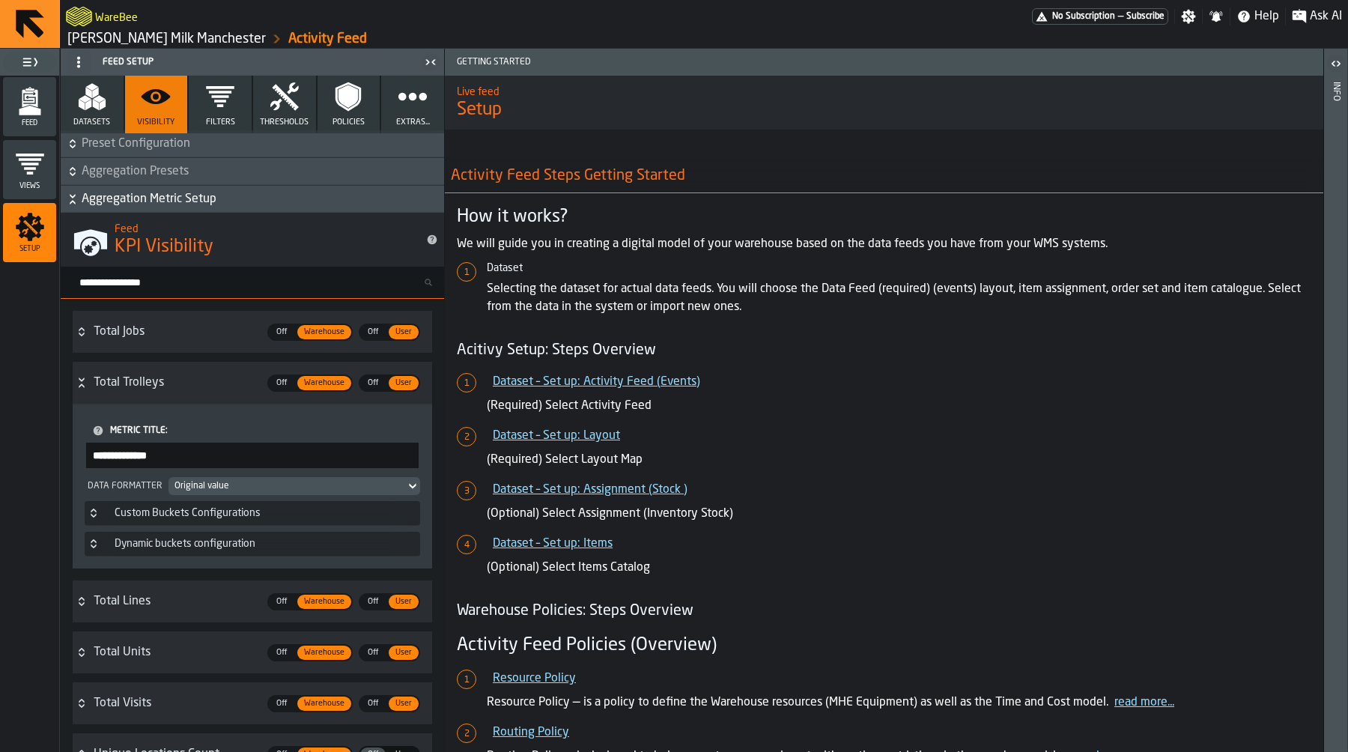
scroll to position [0, 0]
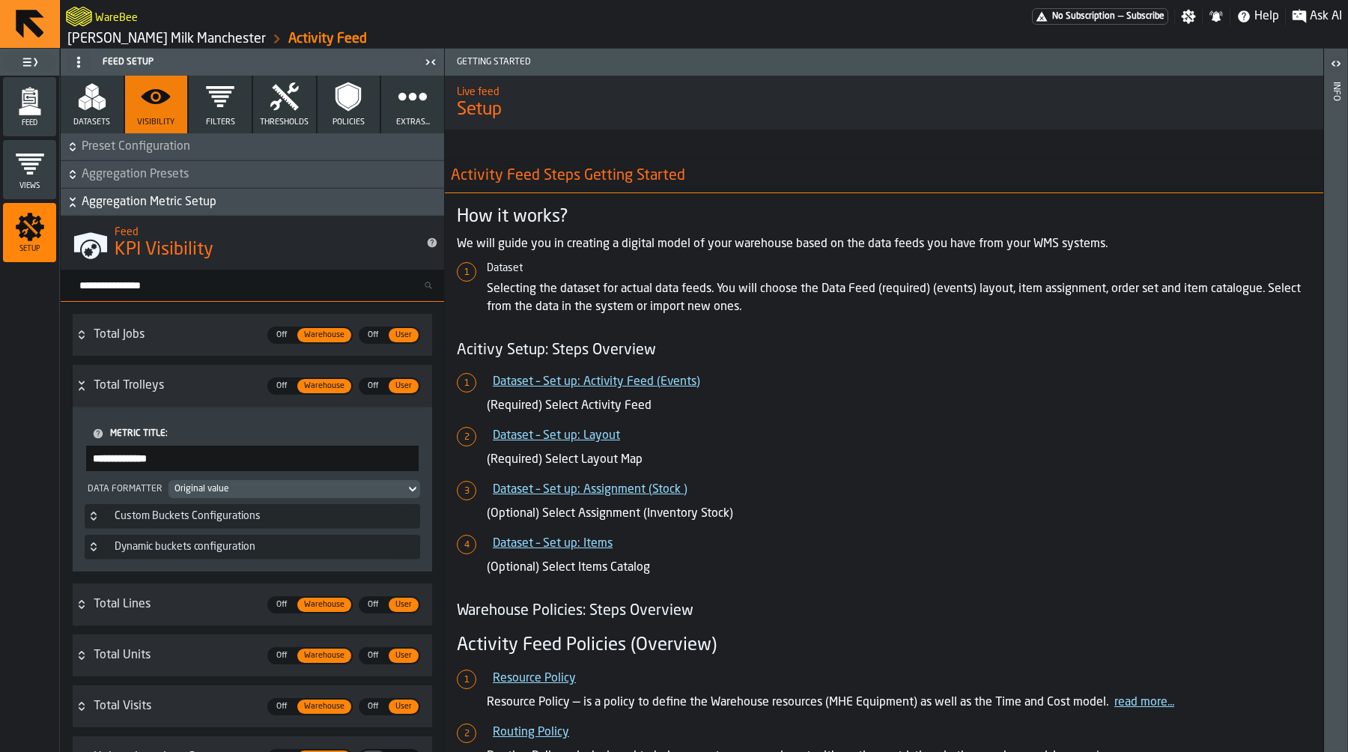
click at [172, 381] on div "Total Trolleys" at bounding box center [176, 386] width 165 height 18
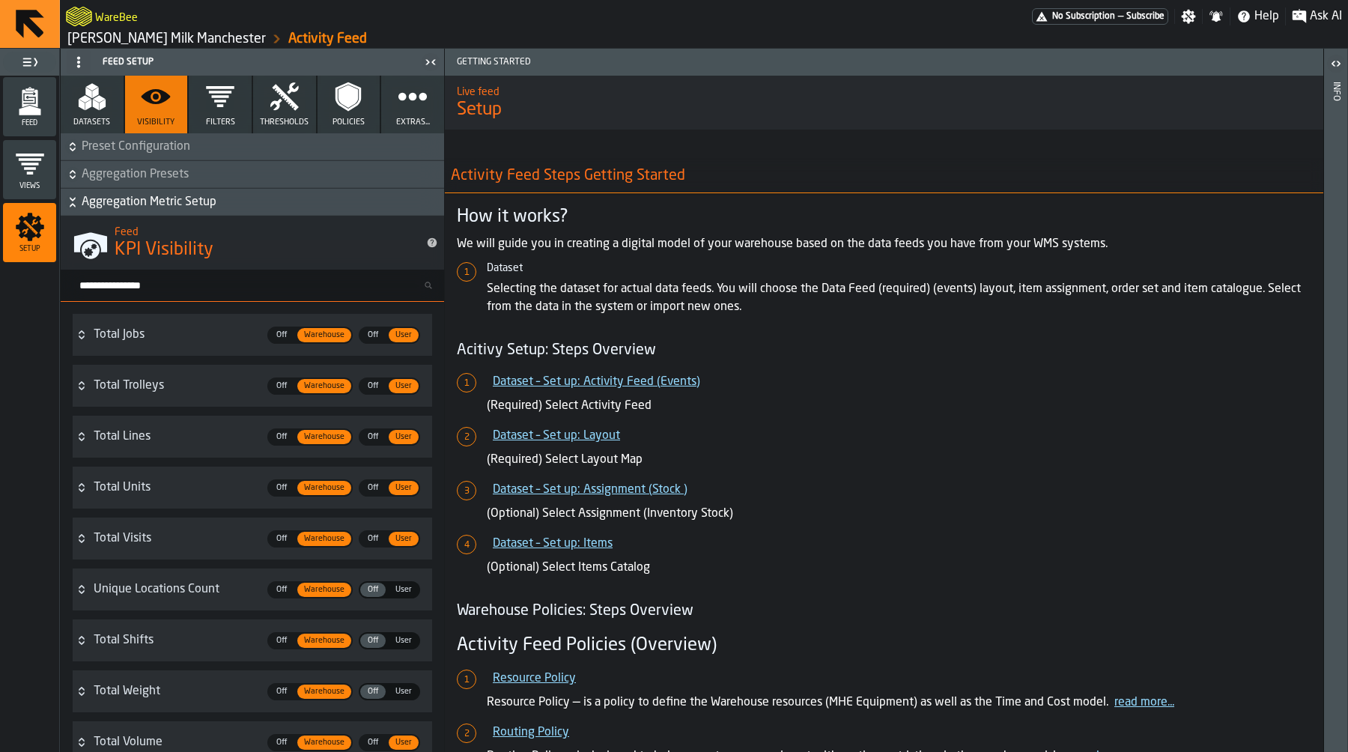
click at [195, 146] on span "Preset Configuration" at bounding box center [262, 147] width 360 height 18
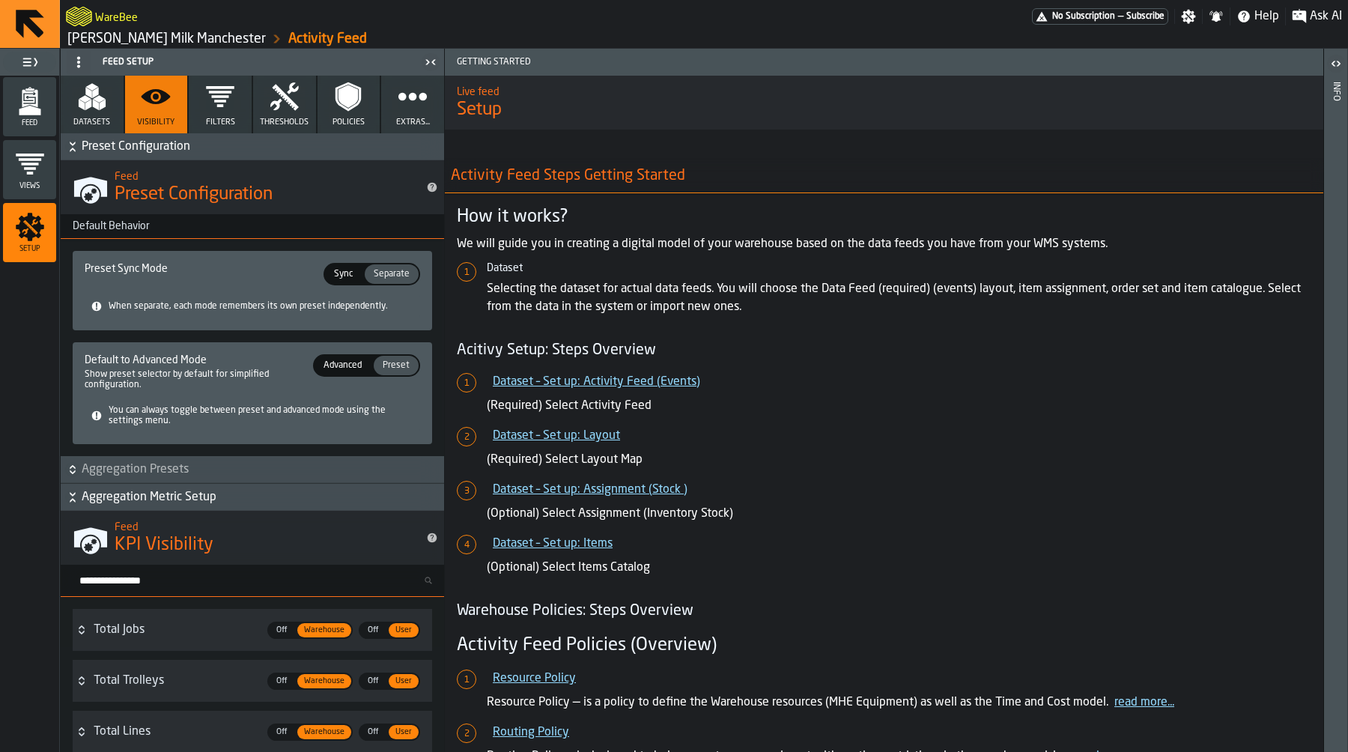
click at [252, 475] on span "Aggregation Presets" at bounding box center [262, 470] width 360 height 18
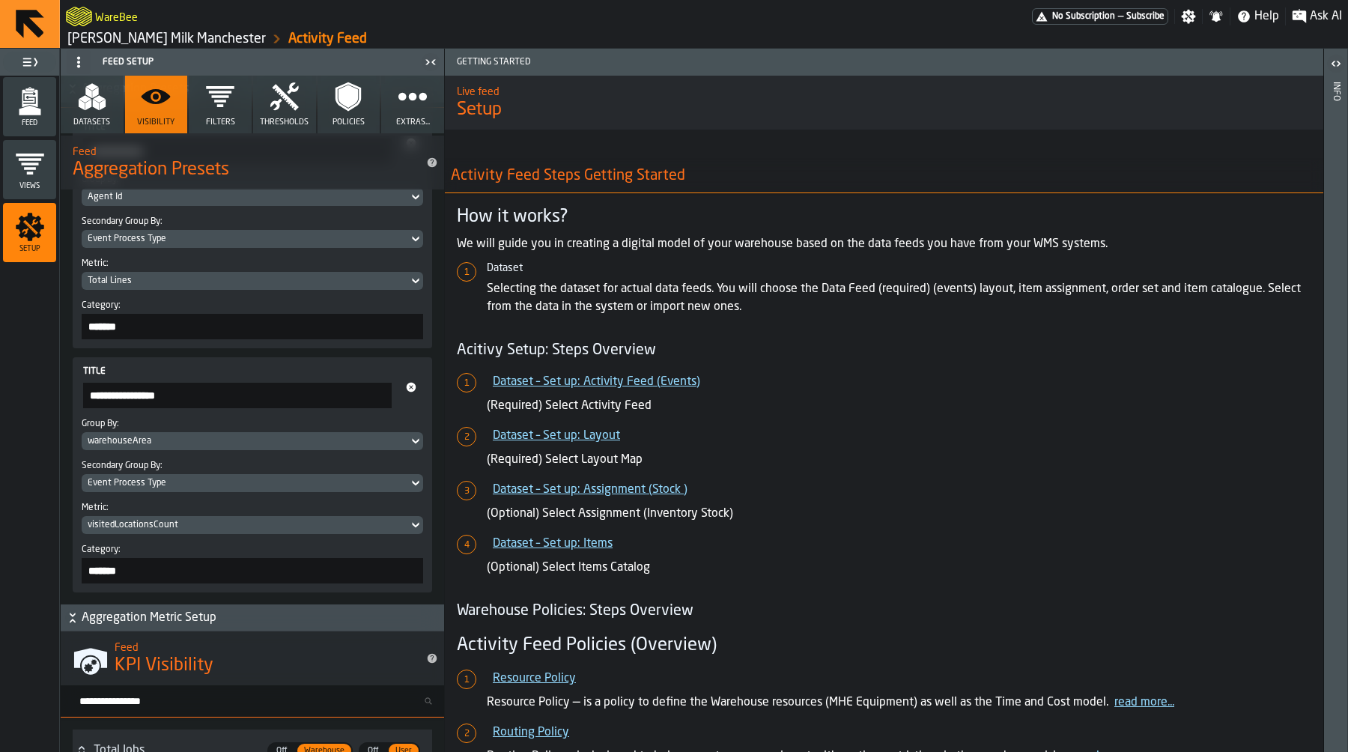
scroll to position [469, 0]
click at [232, 616] on span "Aggregation Metric Setup" at bounding box center [262, 617] width 360 height 18
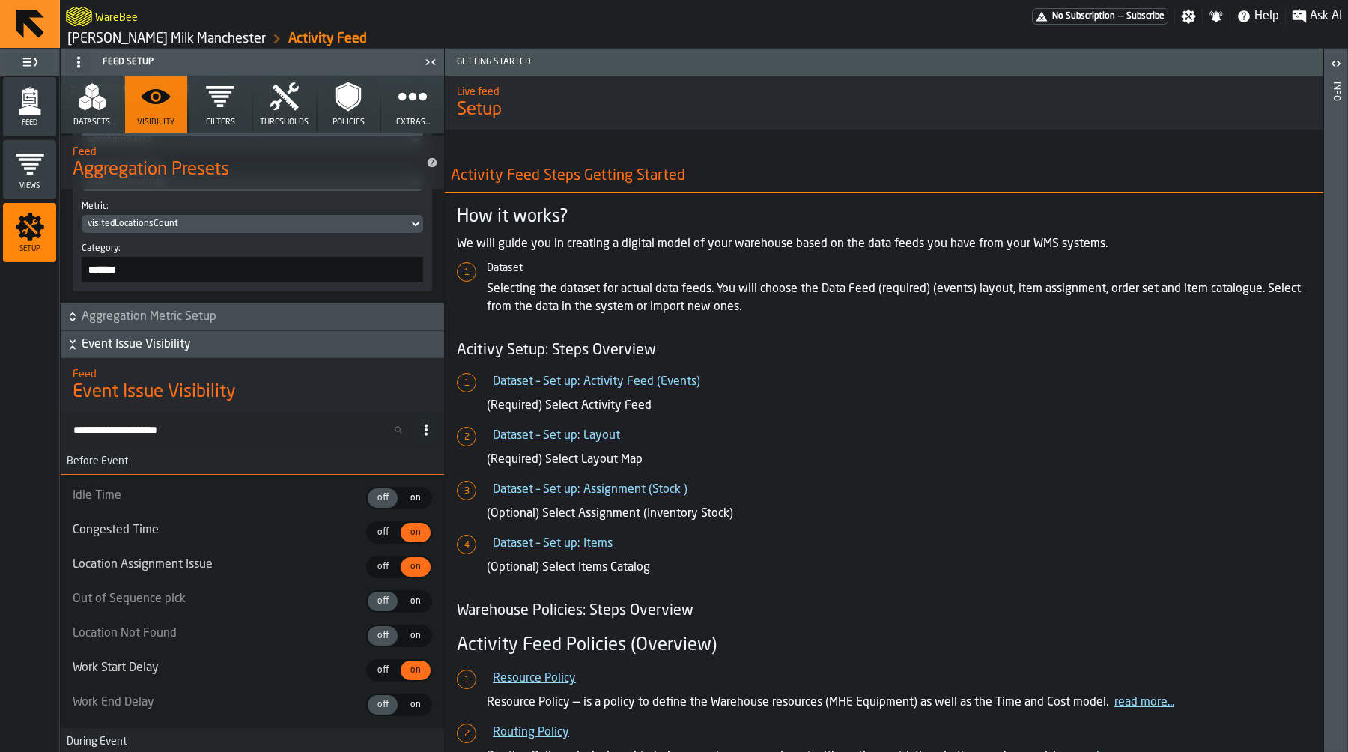
scroll to position [878, 0]
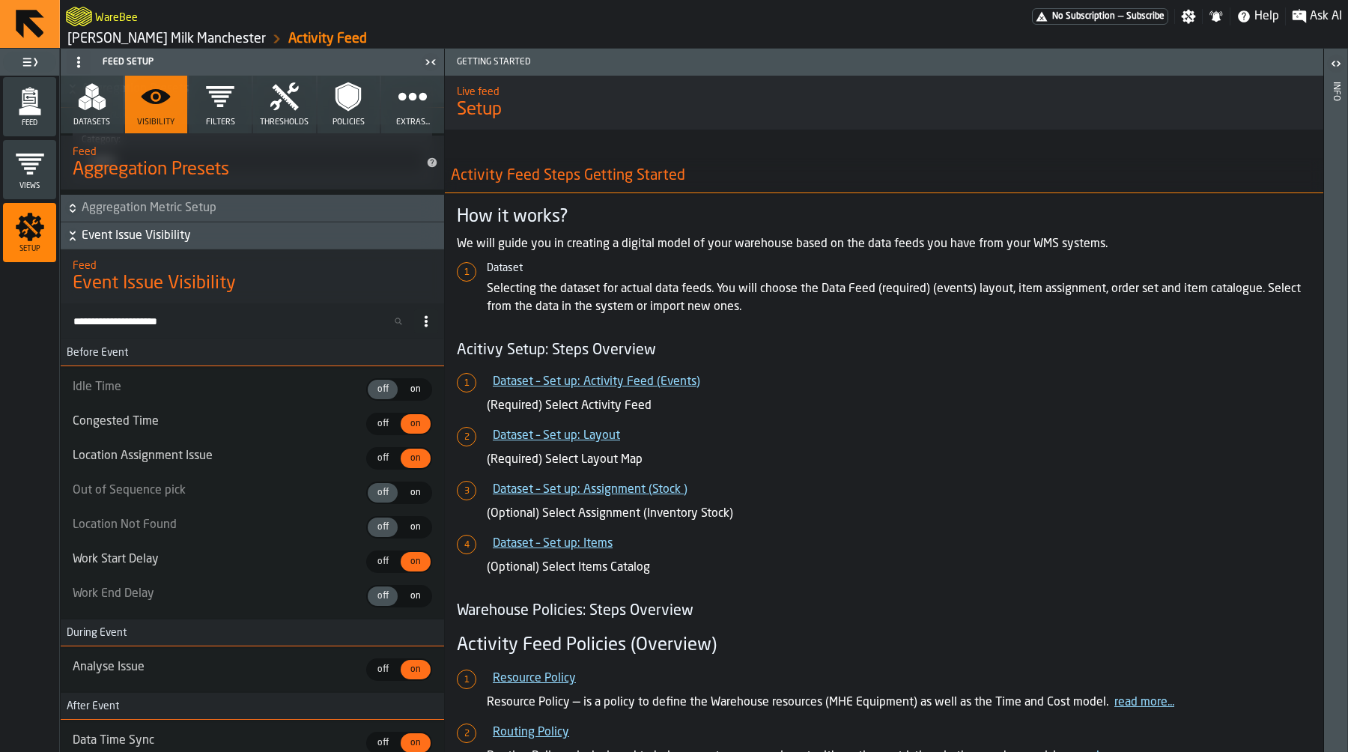
click at [18, 124] on span "Feed" at bounding box center [29, 123] width 53 height 8
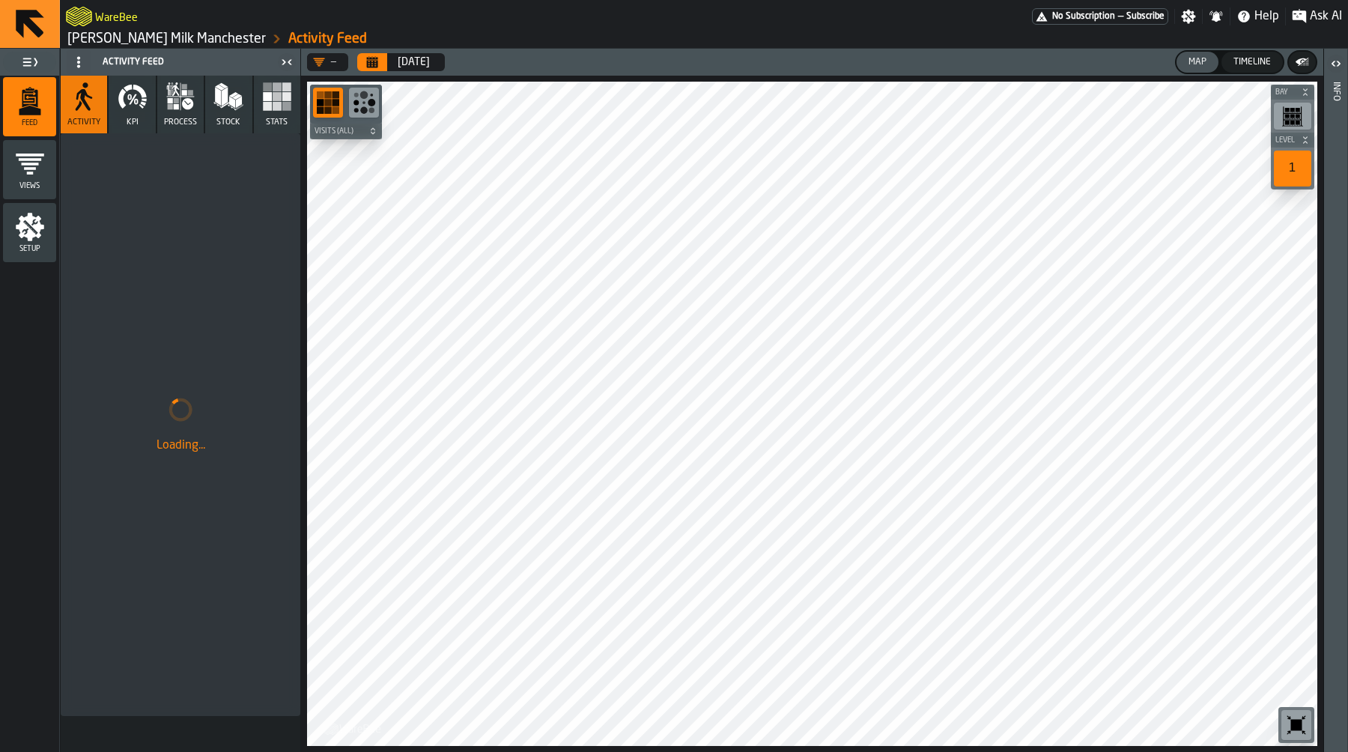
click at [123, 118] on button "KPI" at bounding box center [132, 105] width 46 height 58
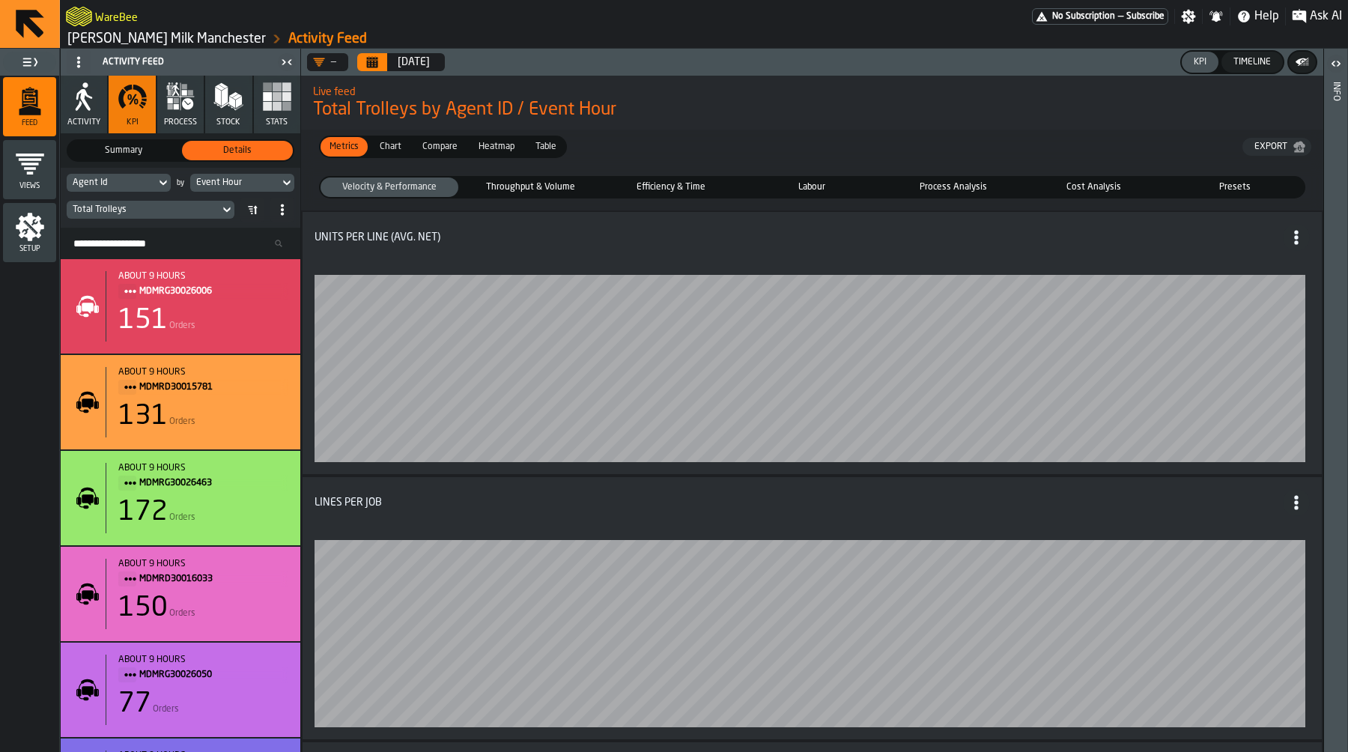
click at [79, 104] on icon "button" at bounding box center [79, 105] width 7 height 10
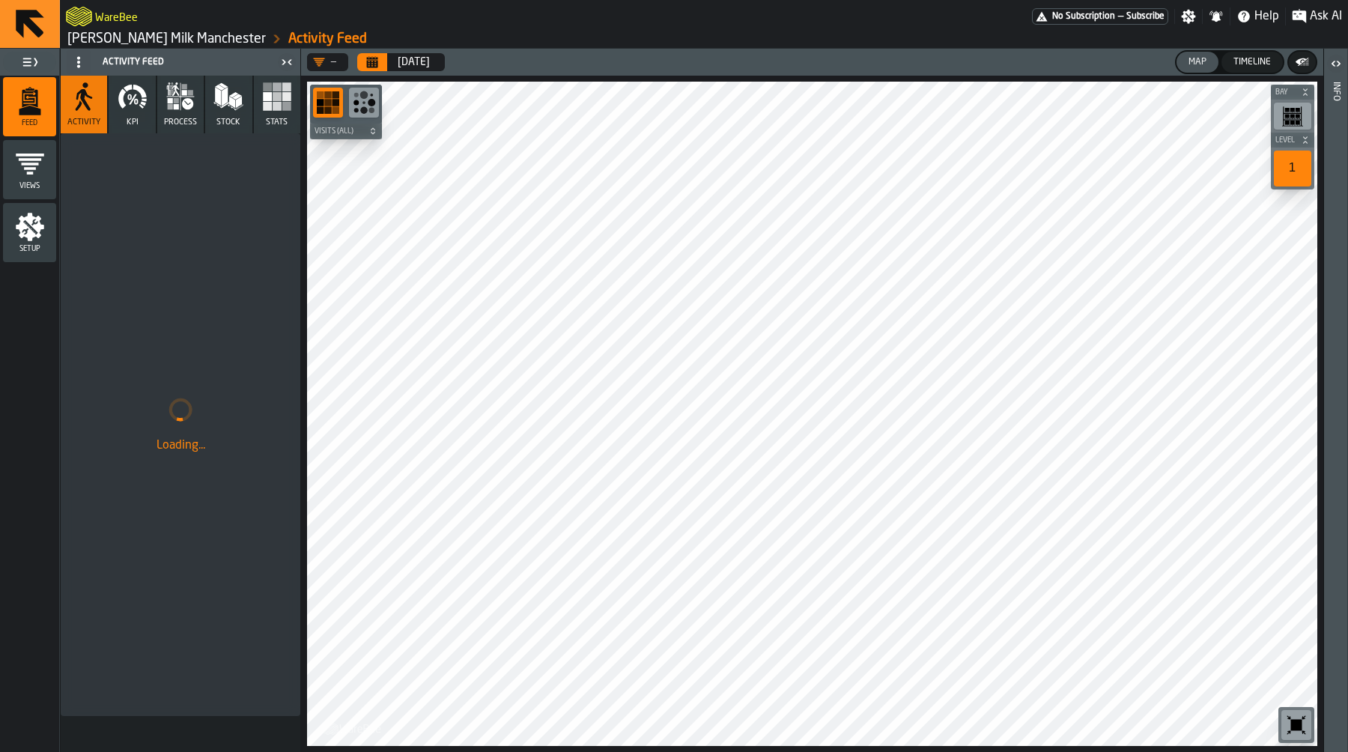
click at [132, 112] on button "KPI" at bounding box center [132, 105] width 46 height 58
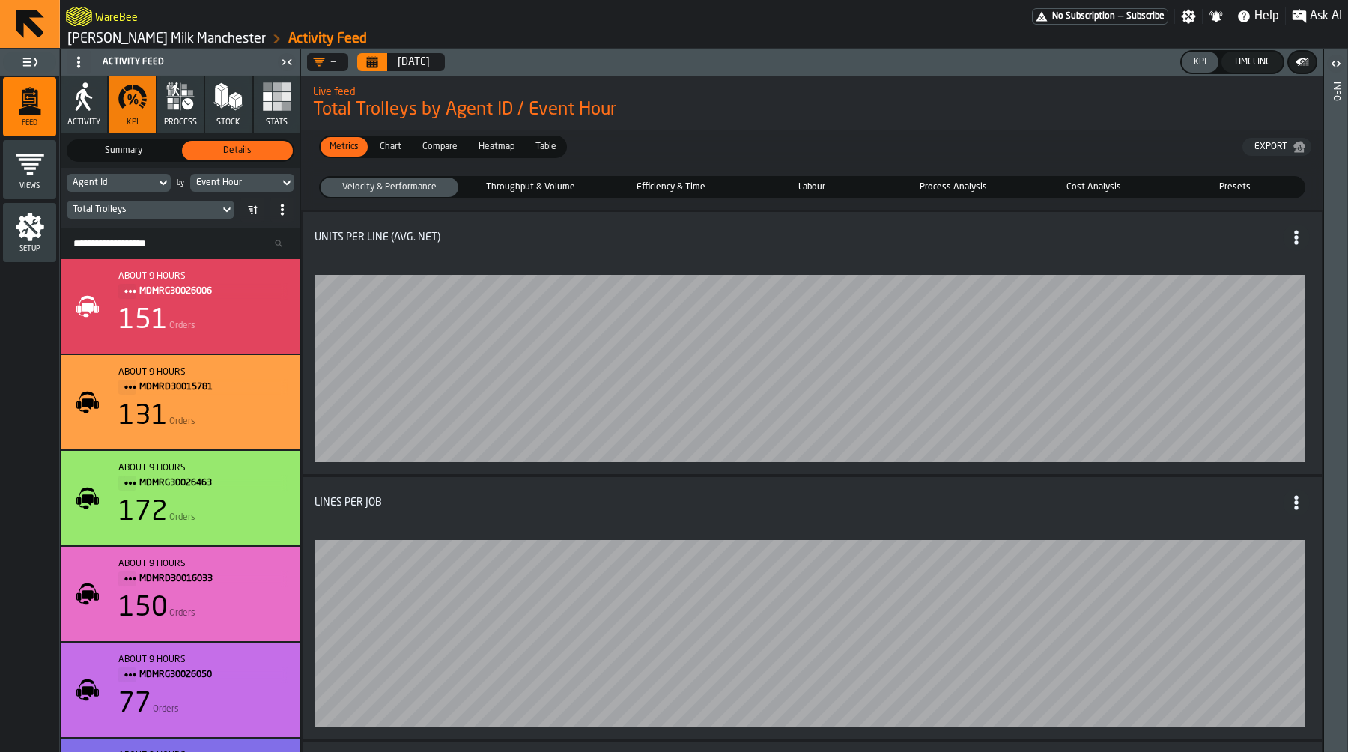
click at [530, 188] on span "Throughput & Volume" at bounding box center [530, 187] width 132 height 13
click at [652, 187] on span "Efficiency & Time" at bounding box center [671, 187] width 132 height 13
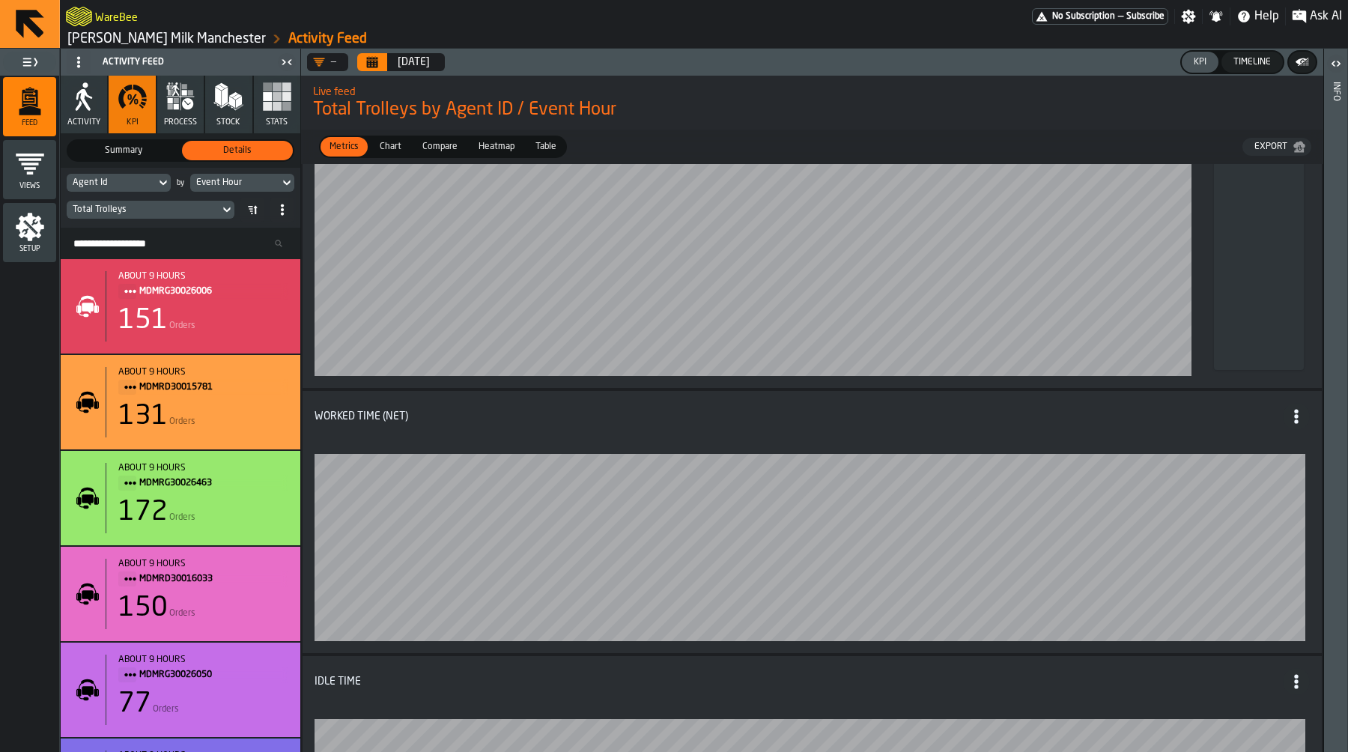
scroll to position [434, 0]
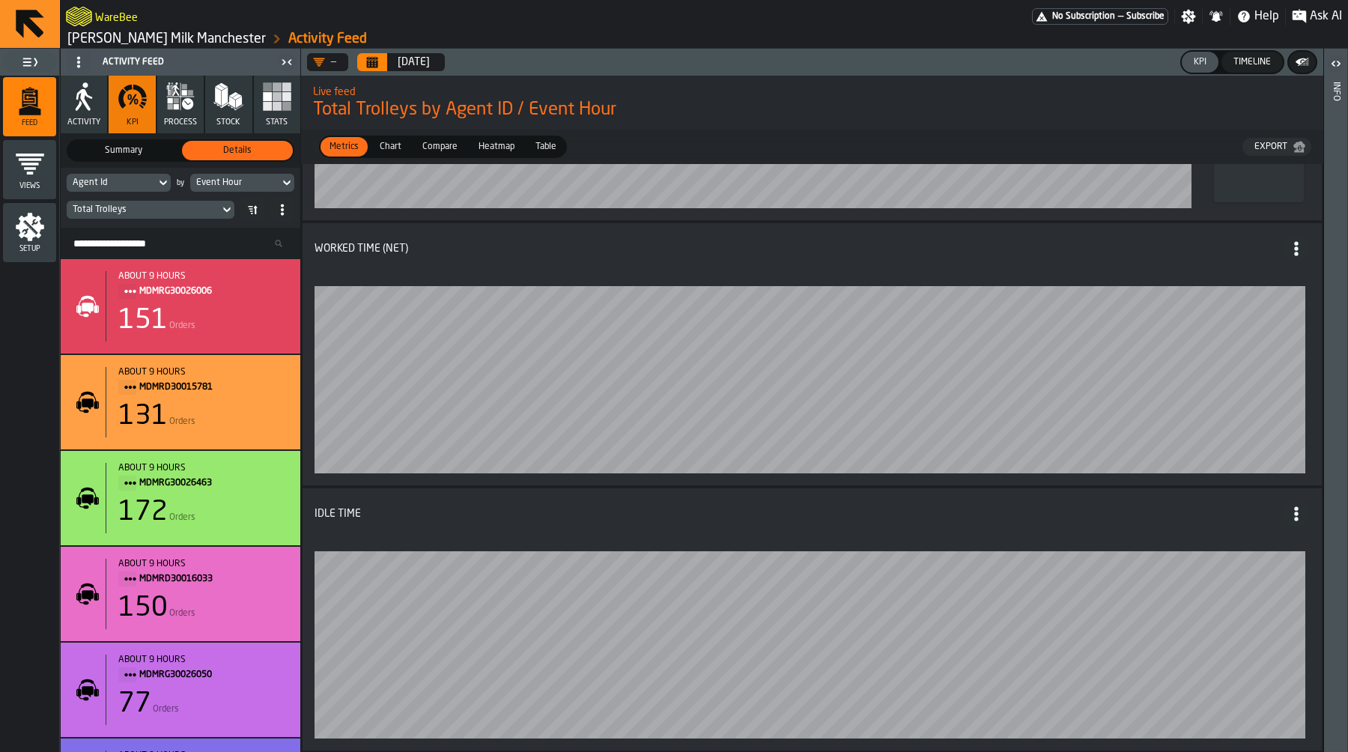
click at [134, 182] on div "Agent Id" at bounding box center [111, 183] width 77 height 10
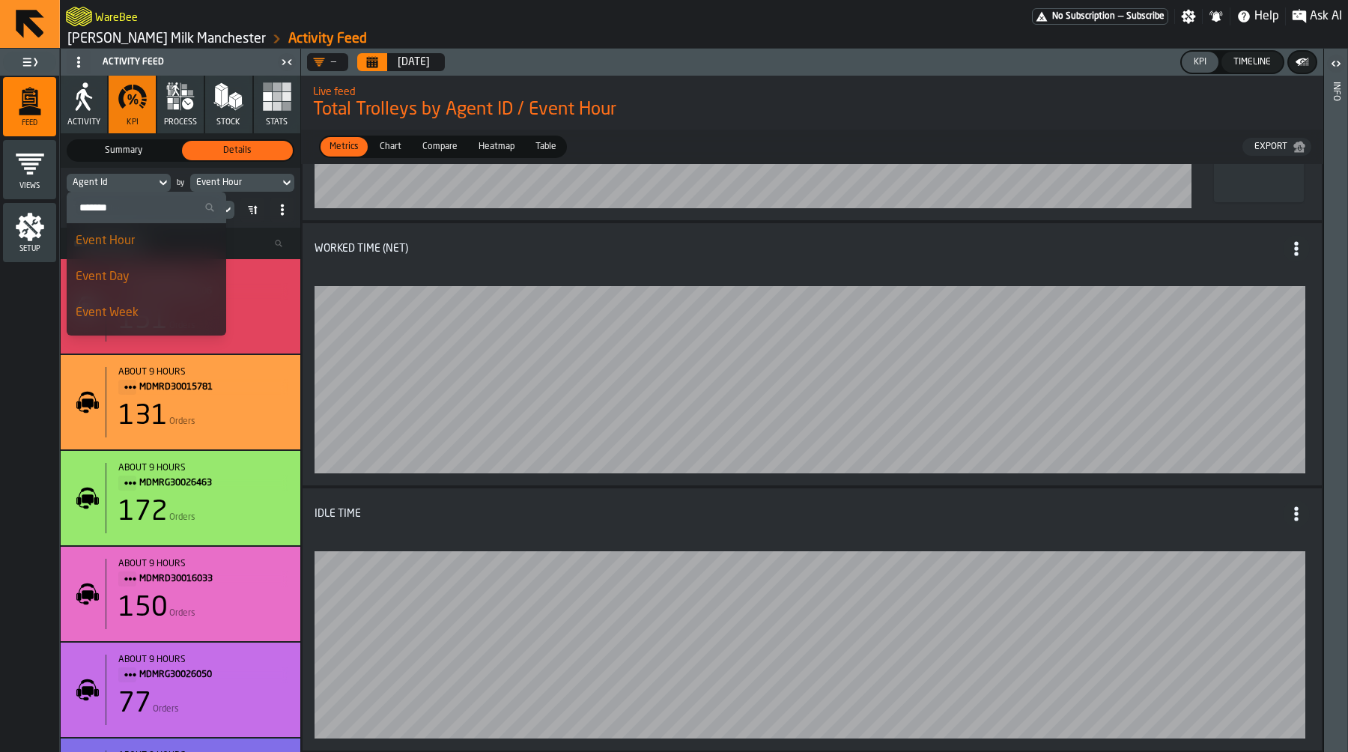
click at [150, 184] on div "Agent Id" at bounding box center [111, 183] width 89 height 16
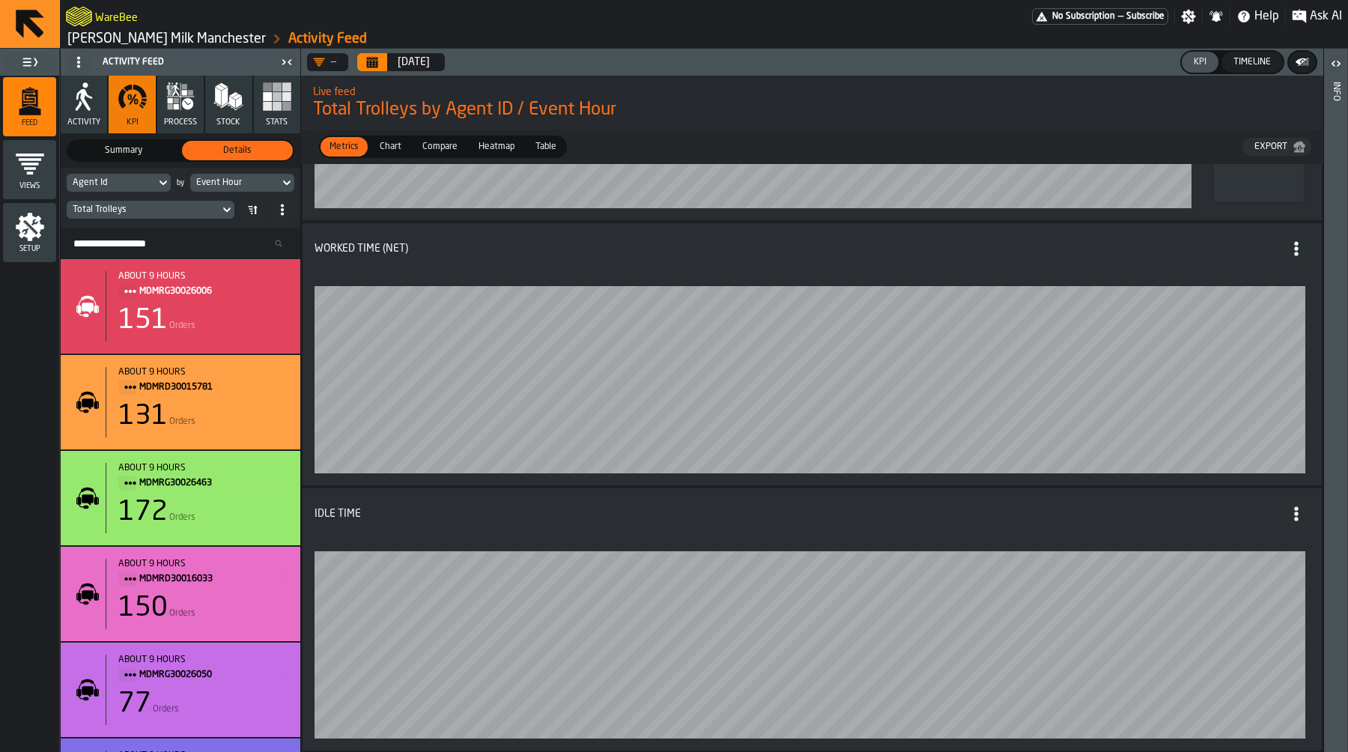
click at [266, 184] on div "Event Hour" at bounding box center [234, 183] width 77 height 10
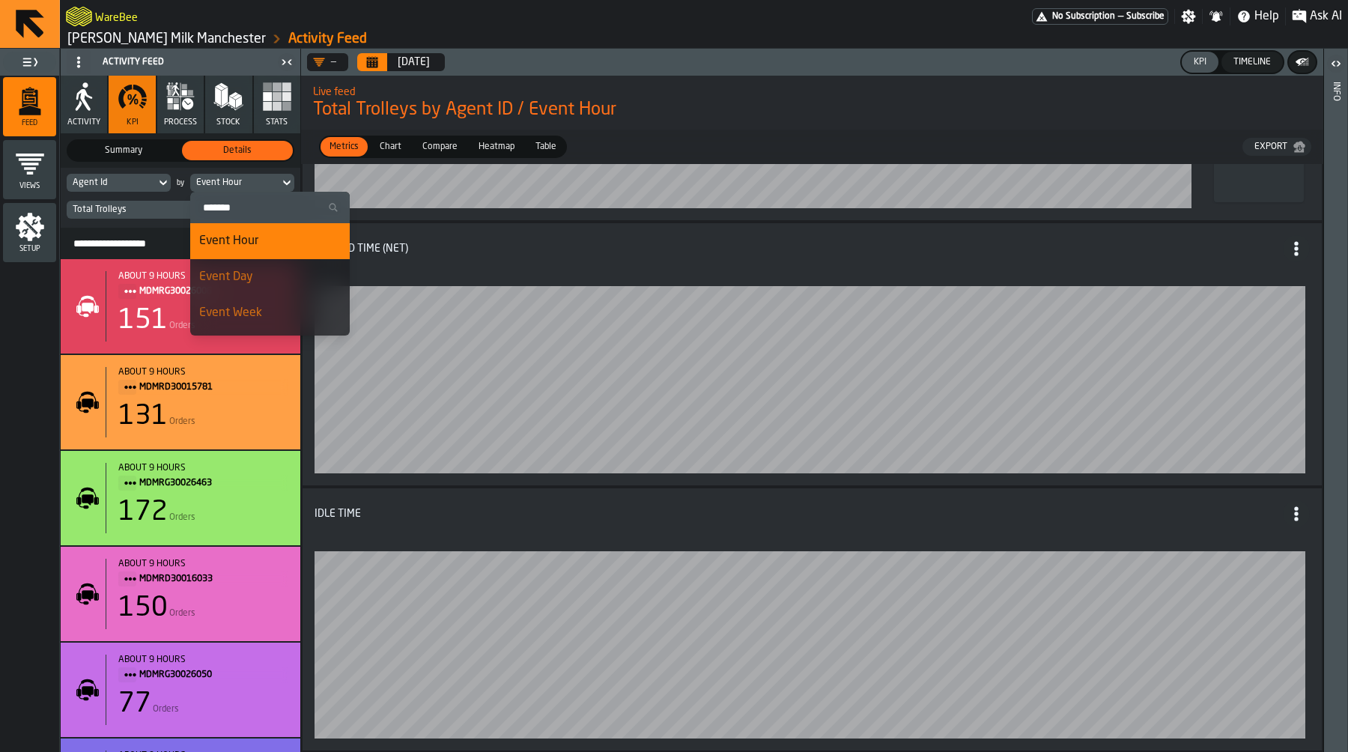
click at [263, 268] on div "Event Day" at bounding box center [270, 277] width 142 height 18
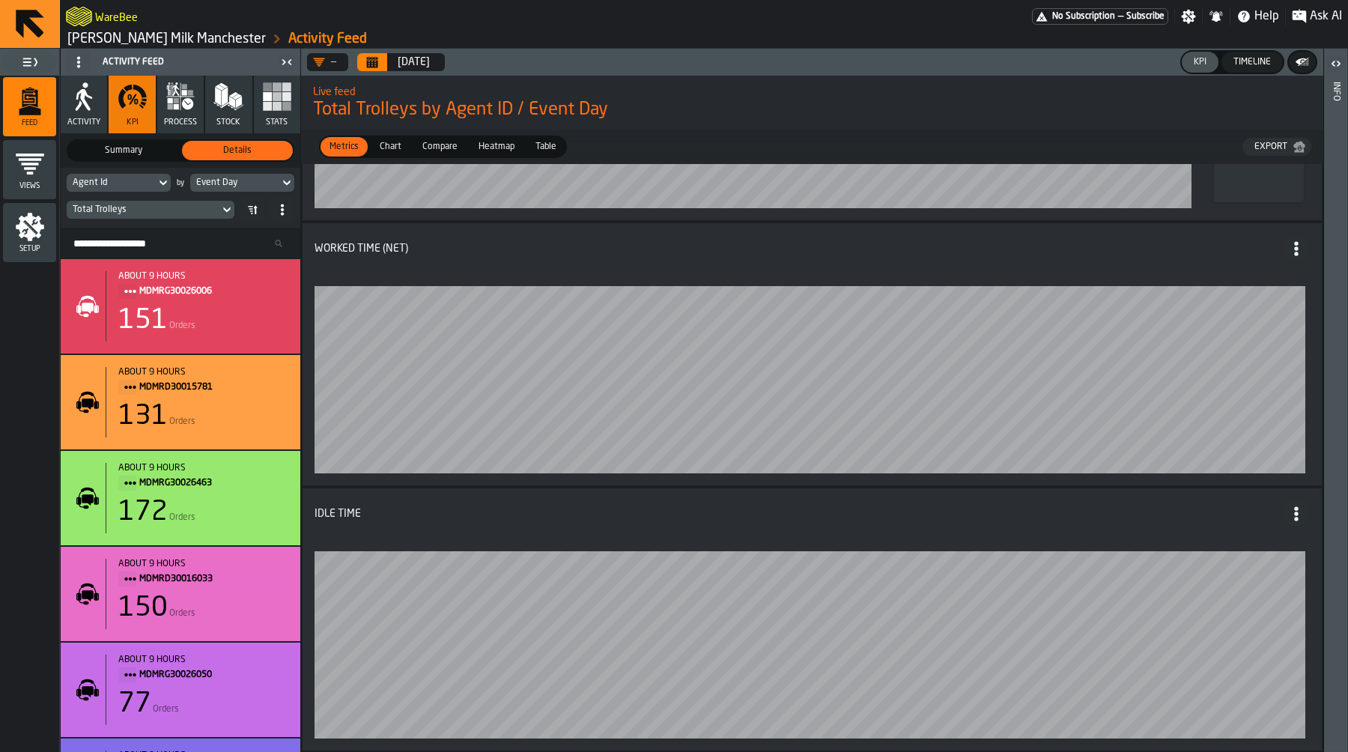
click at [1254, 61] on div "Timeline" at bounding box center [1252, 62] width 49 height 10
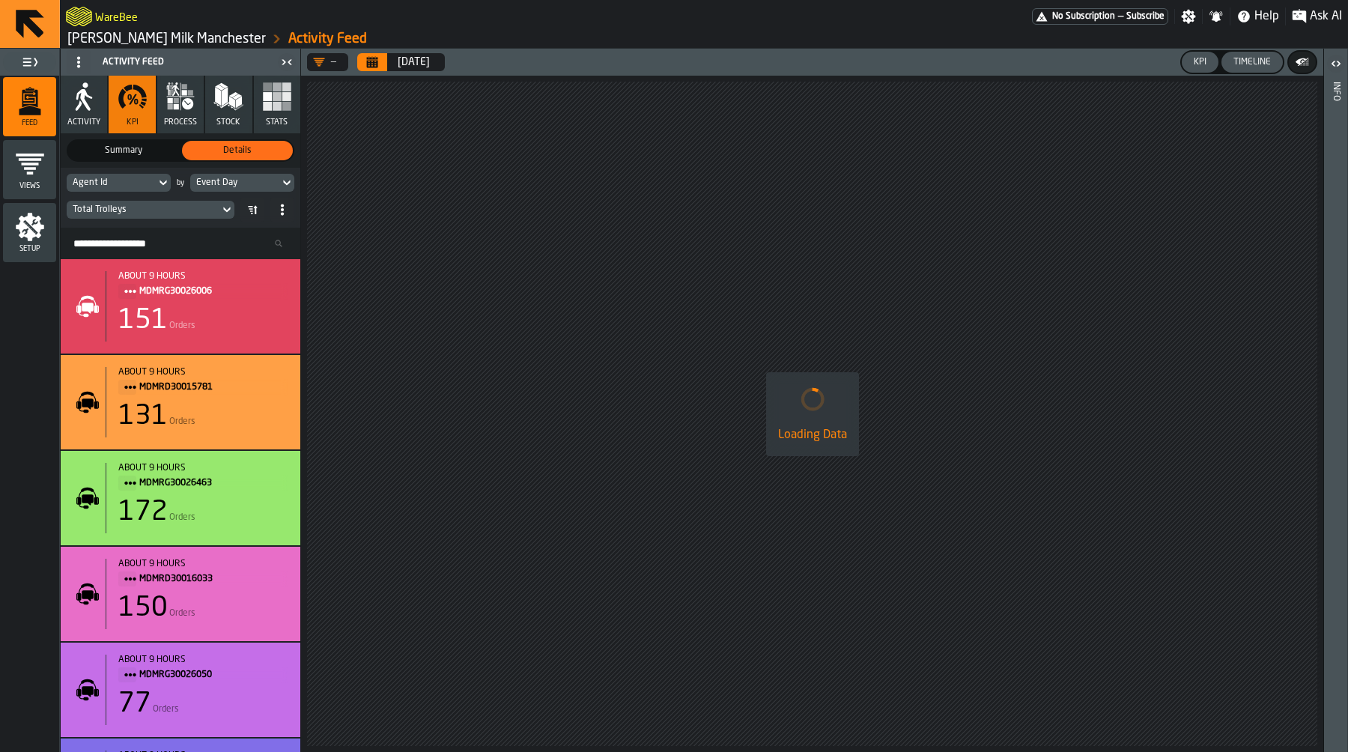
click at [1193, 65] on div "KPI" at bounding box center [1200, 62] width 25 height 10
click at [1190, 55] on button "KPI" at bounding box center [1200, 62] width 37 height 21
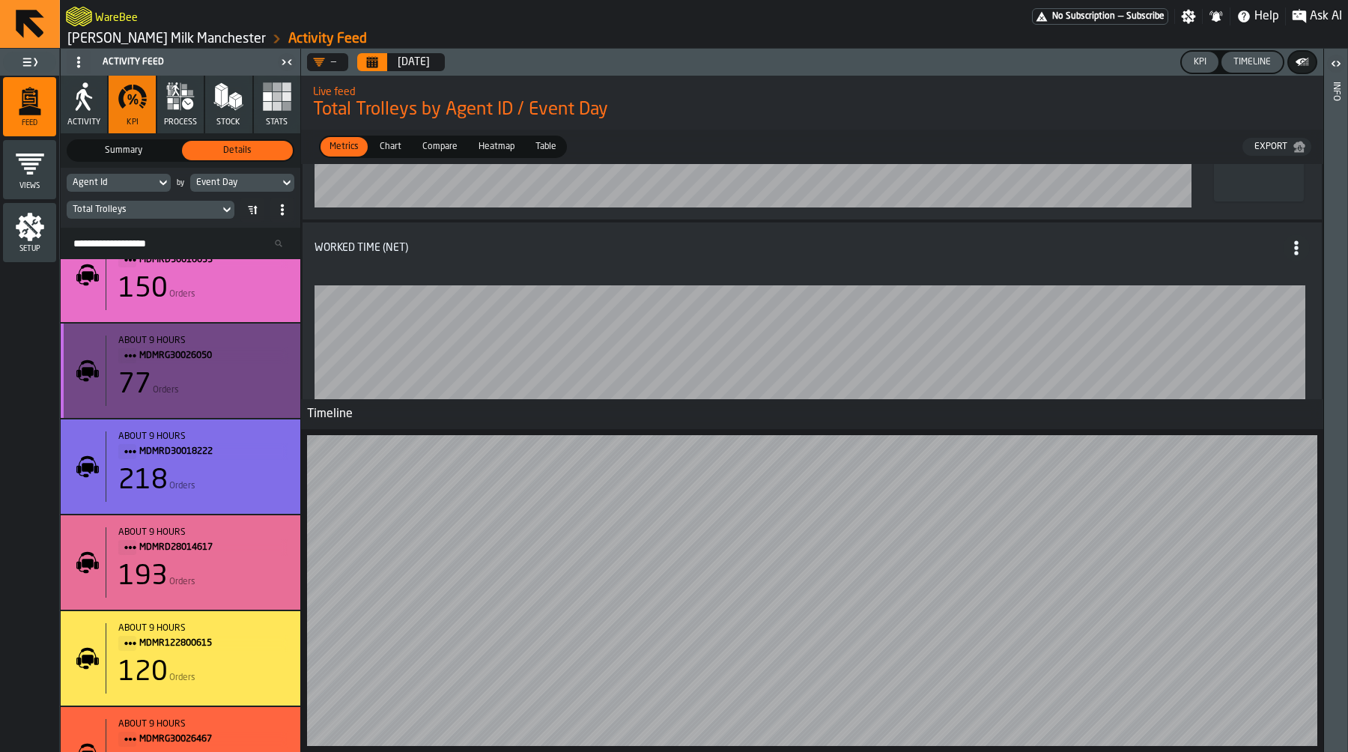
scroll to position [375, 0]
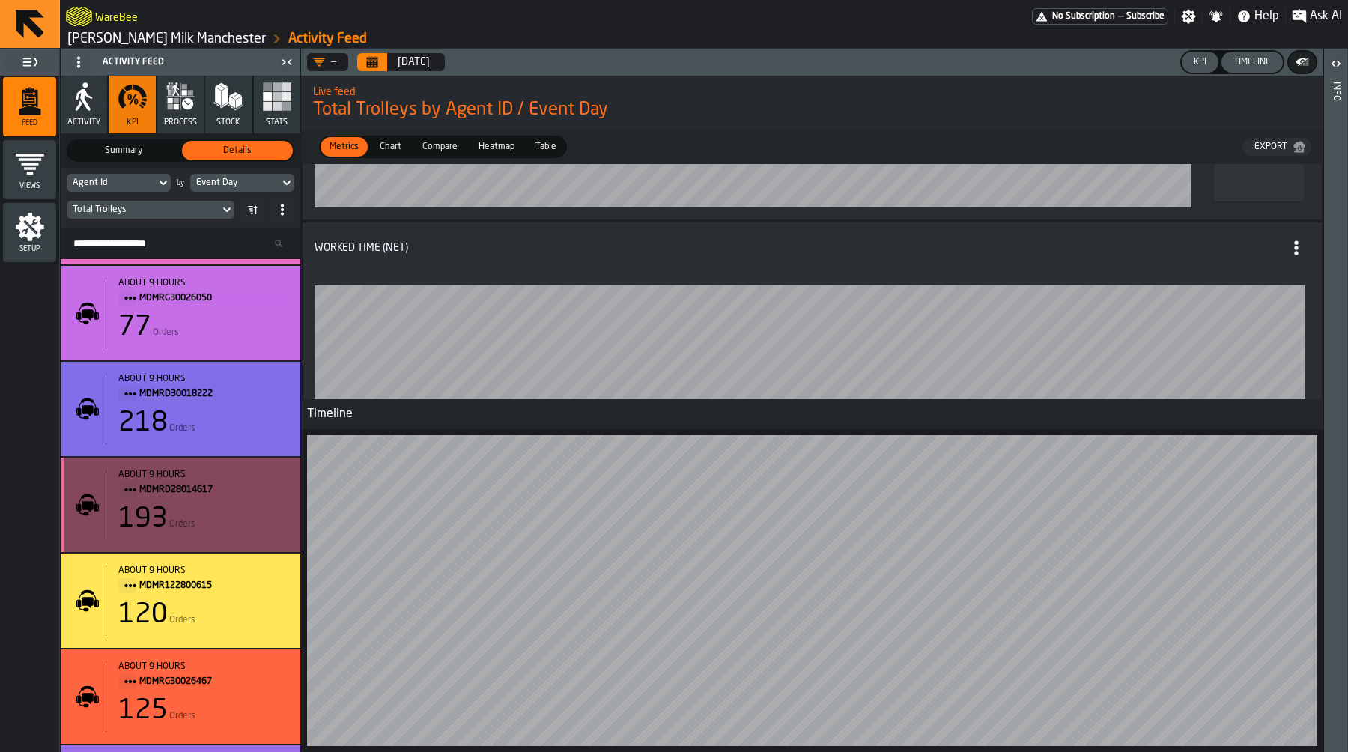
click at [246, 490] on span "MDMRD28014617" at bounding box center [207, 490] width 137 height 16
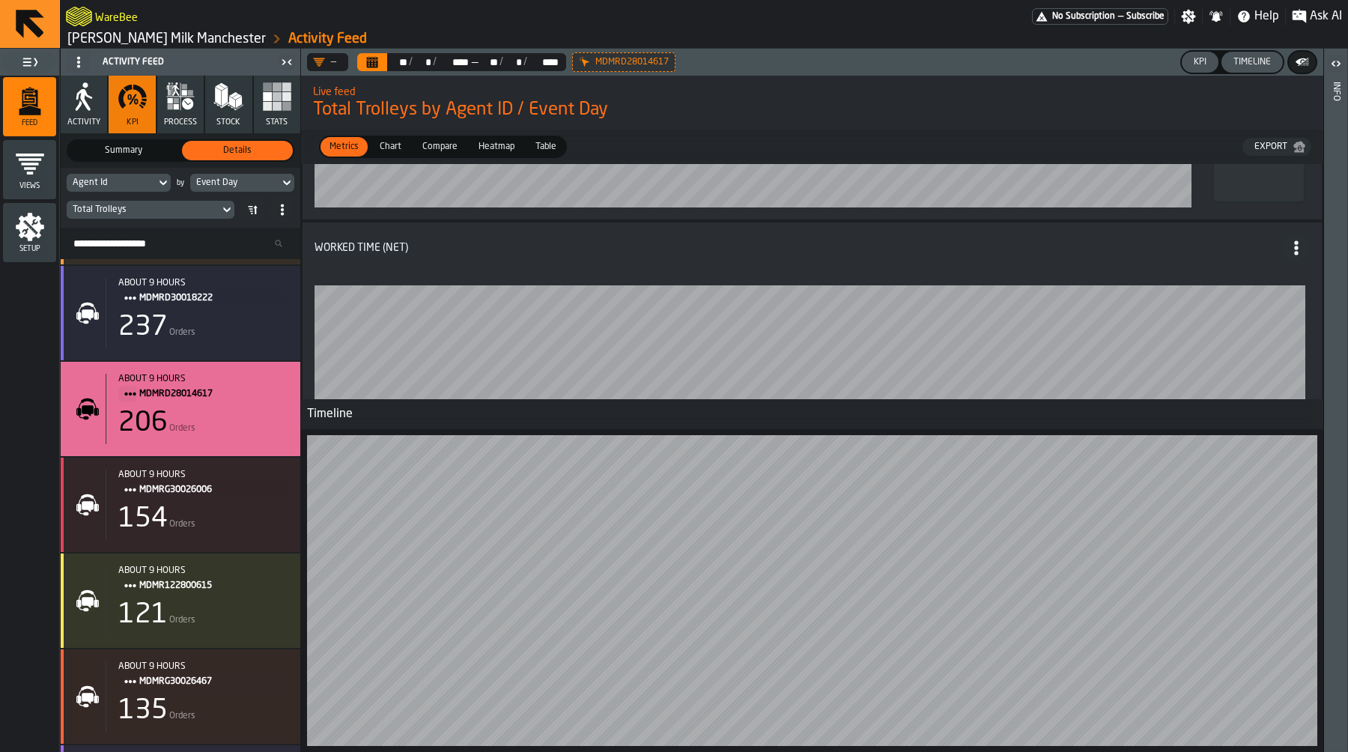
click at [1259, 57] on div "Timeline" at bounding box center [1252, 62] width 49 height 10
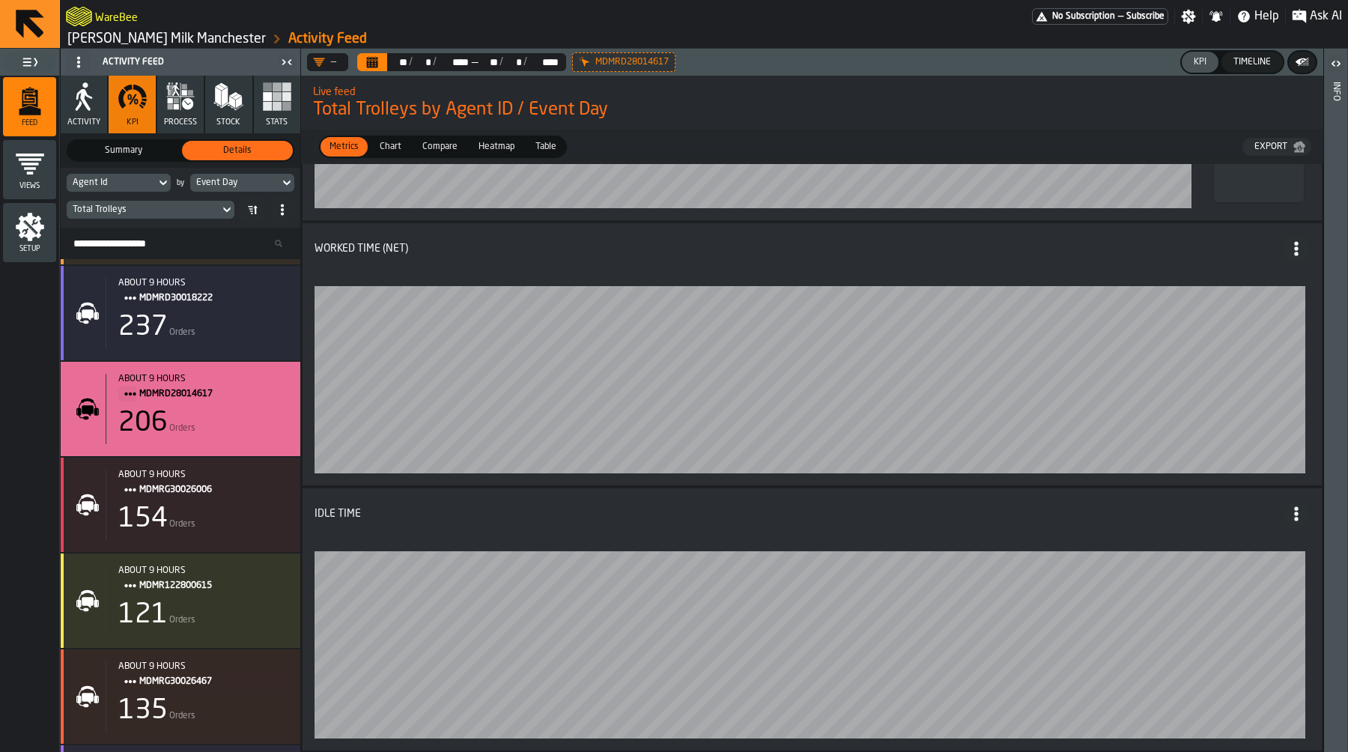
click at [1259, 57] on div "Timeline" at bounding box center [1252, 62] width 49 height 10
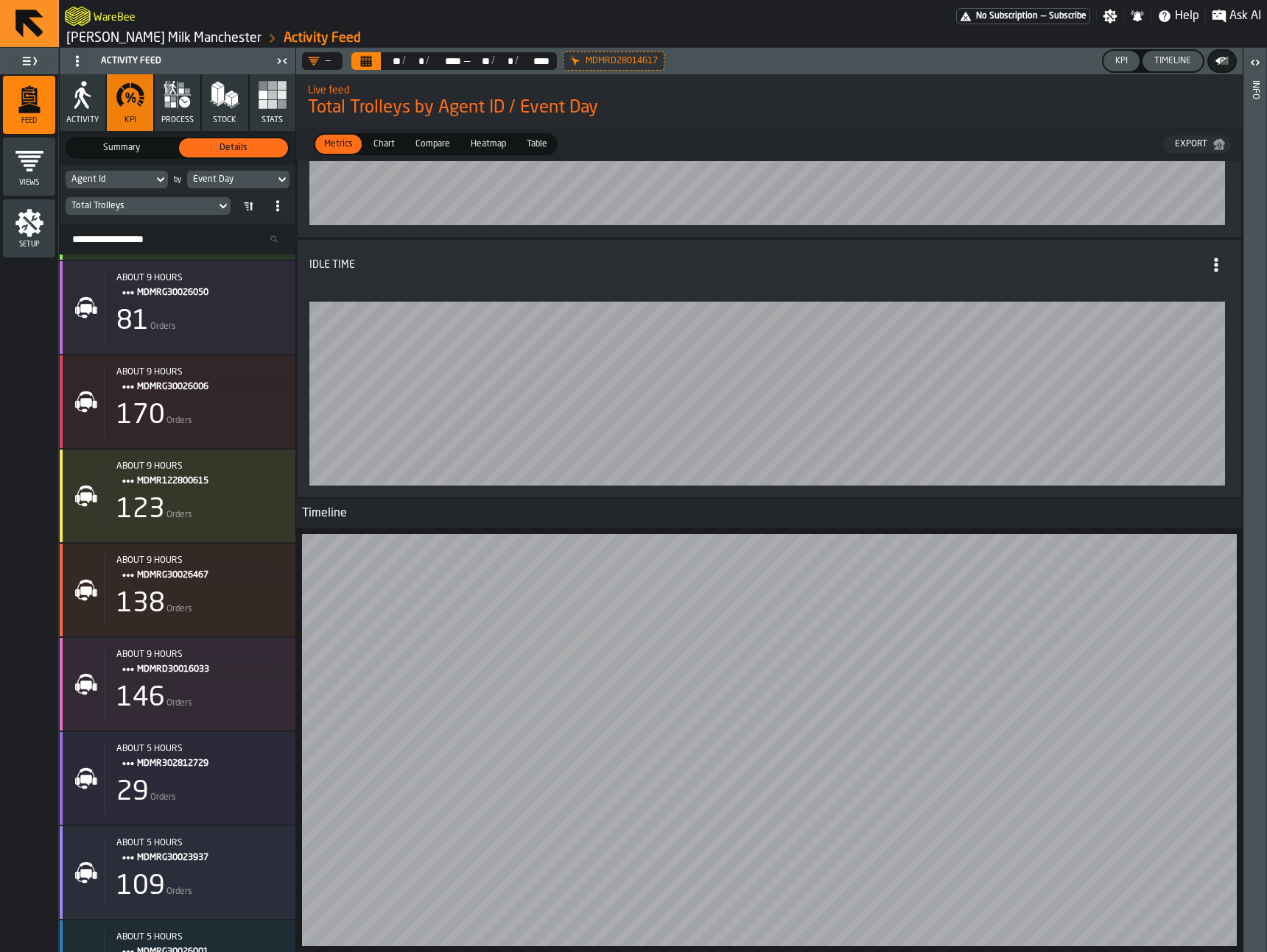
scroll to position [666, 0]
